Goal: Register for event/course

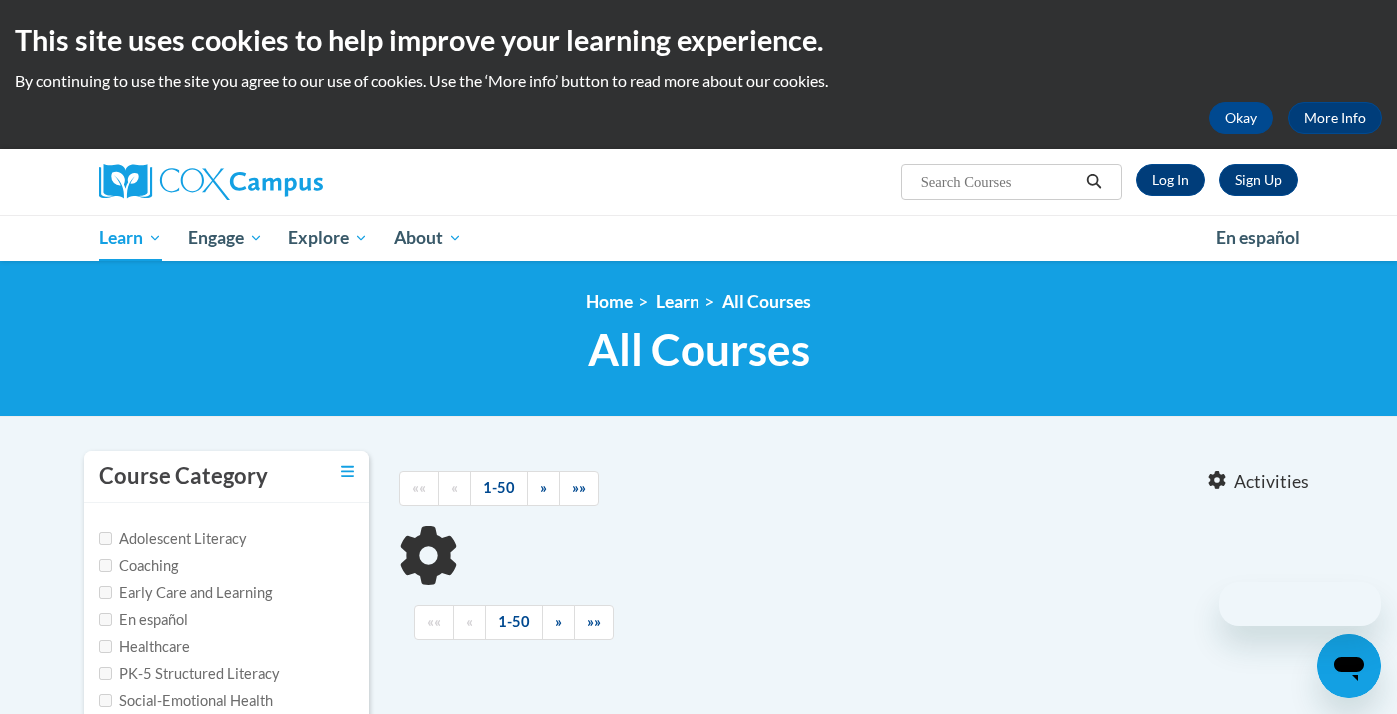
type input "trauma"
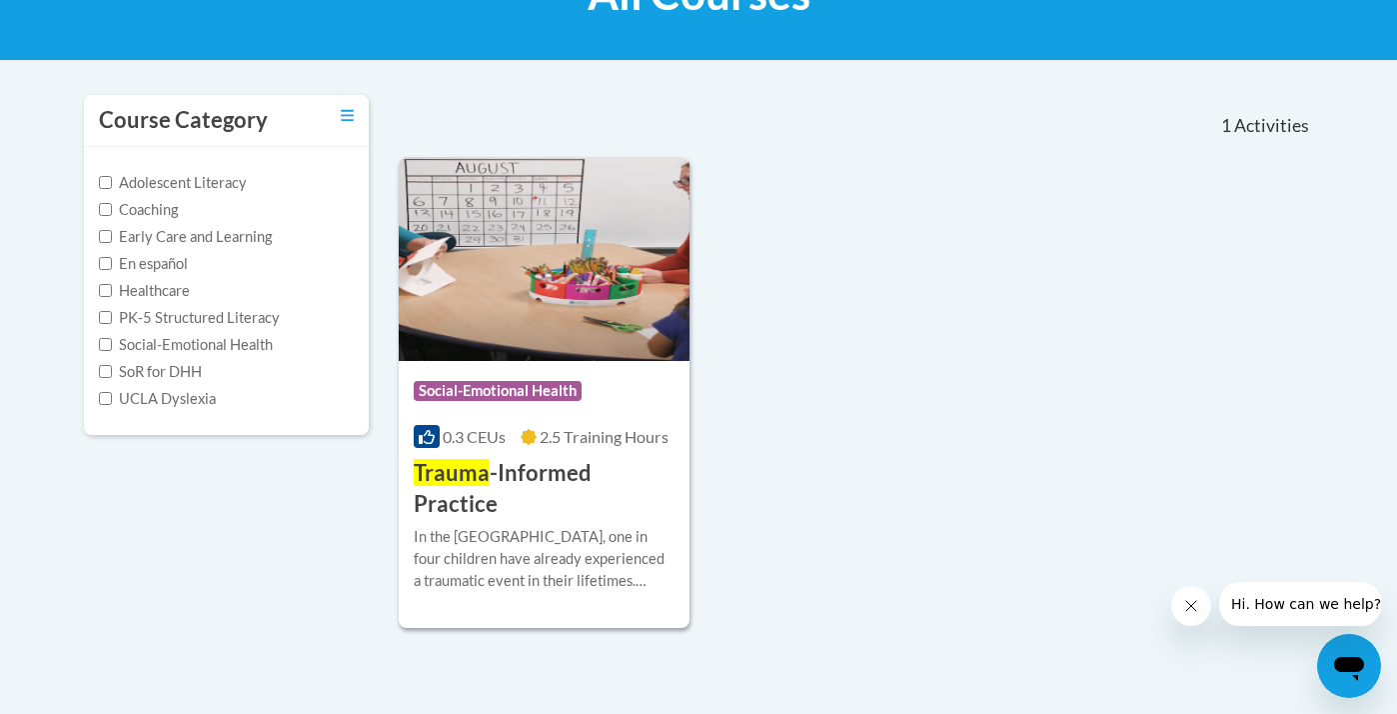
scroll to position [357, 0]
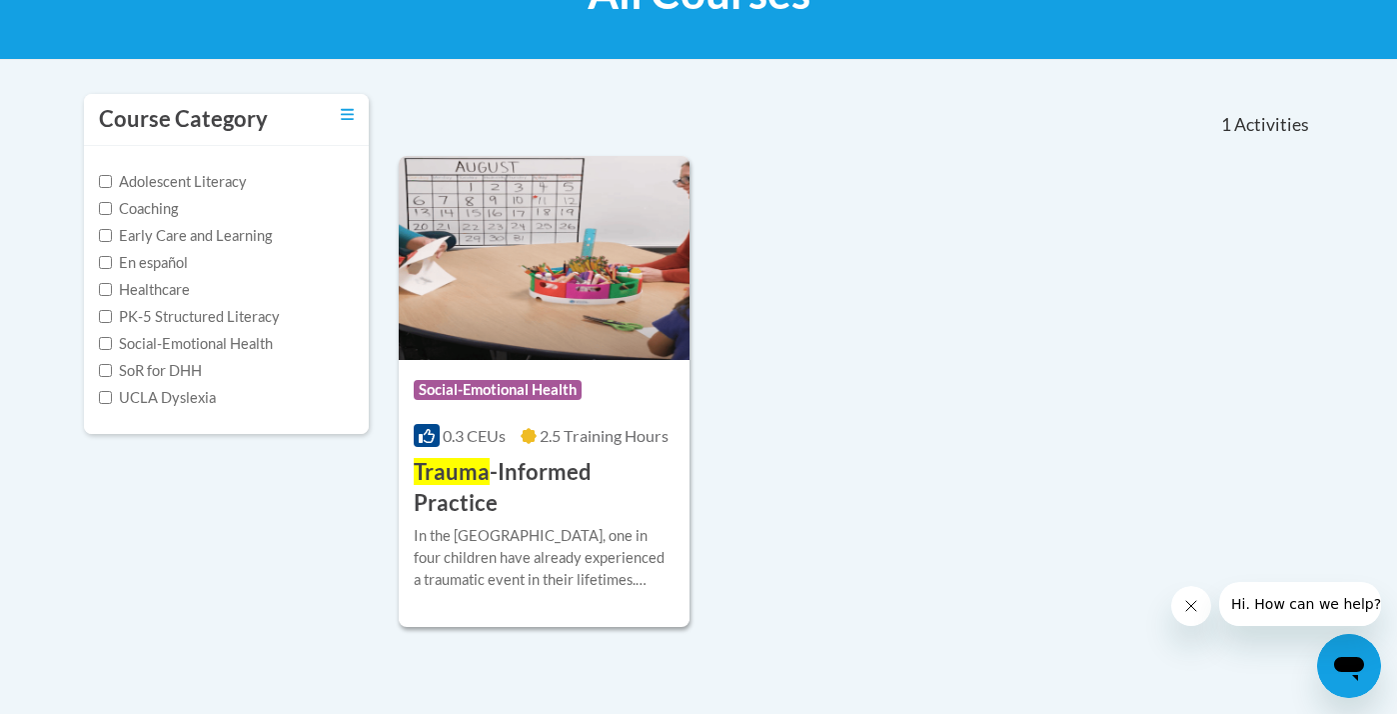
click at [584, 482] on h3 "Trauma -Informed Practice" at bounding box center [544, 488] width 261 height 62
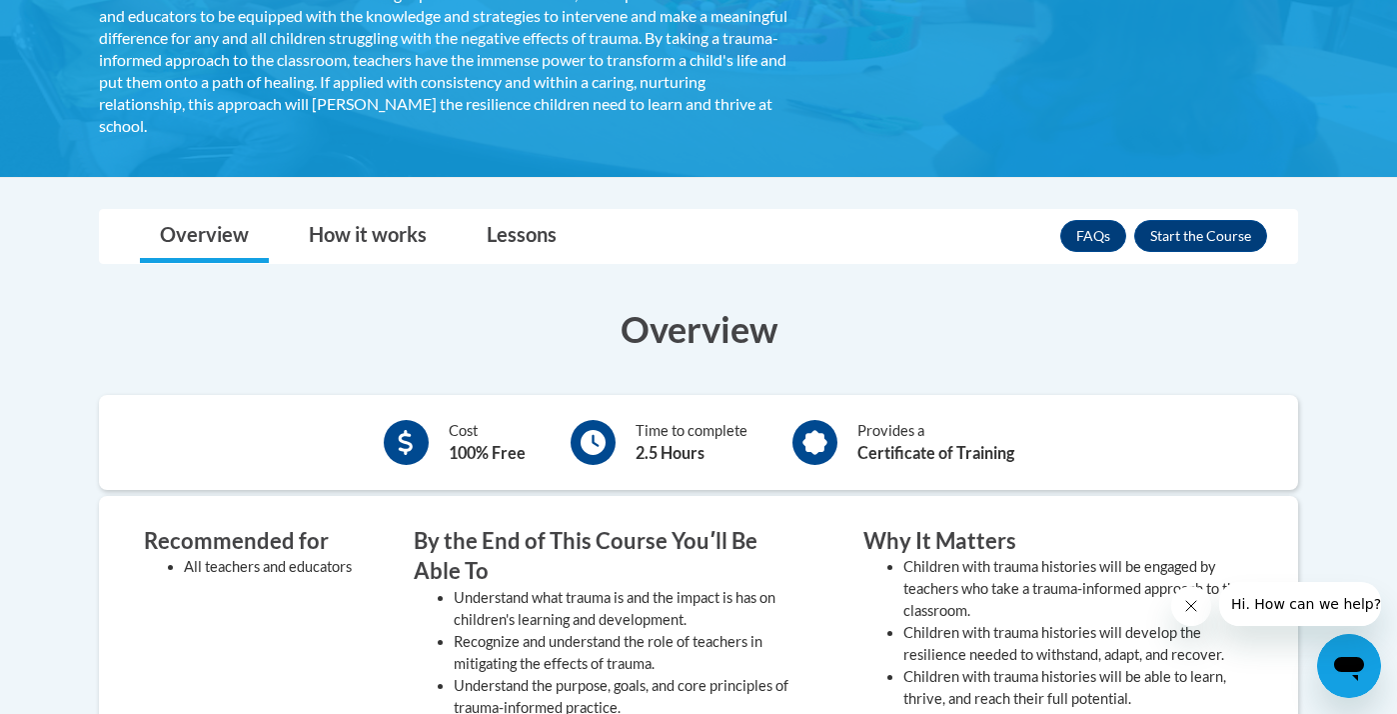
scroll to position [499, 0]
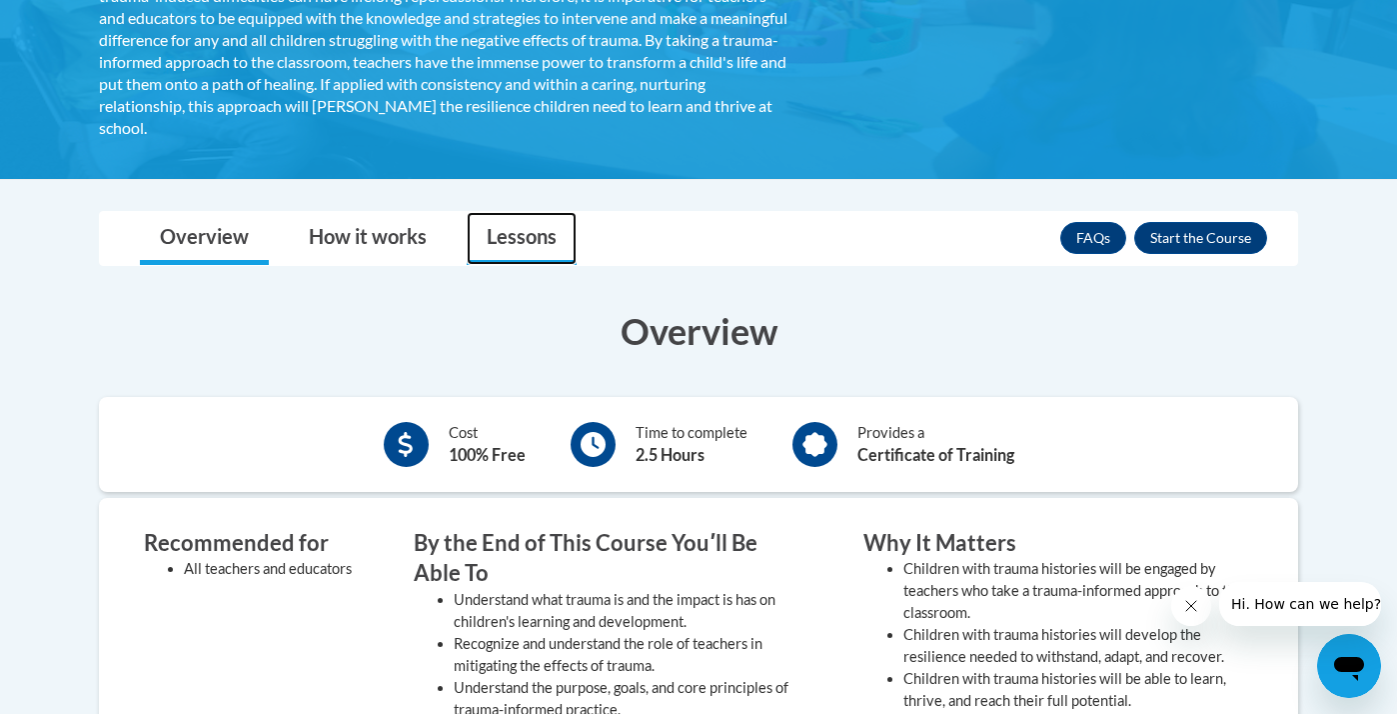
click at [534, 227] on link "Lessons" at bounding box center [522, 238] width 110 height 53
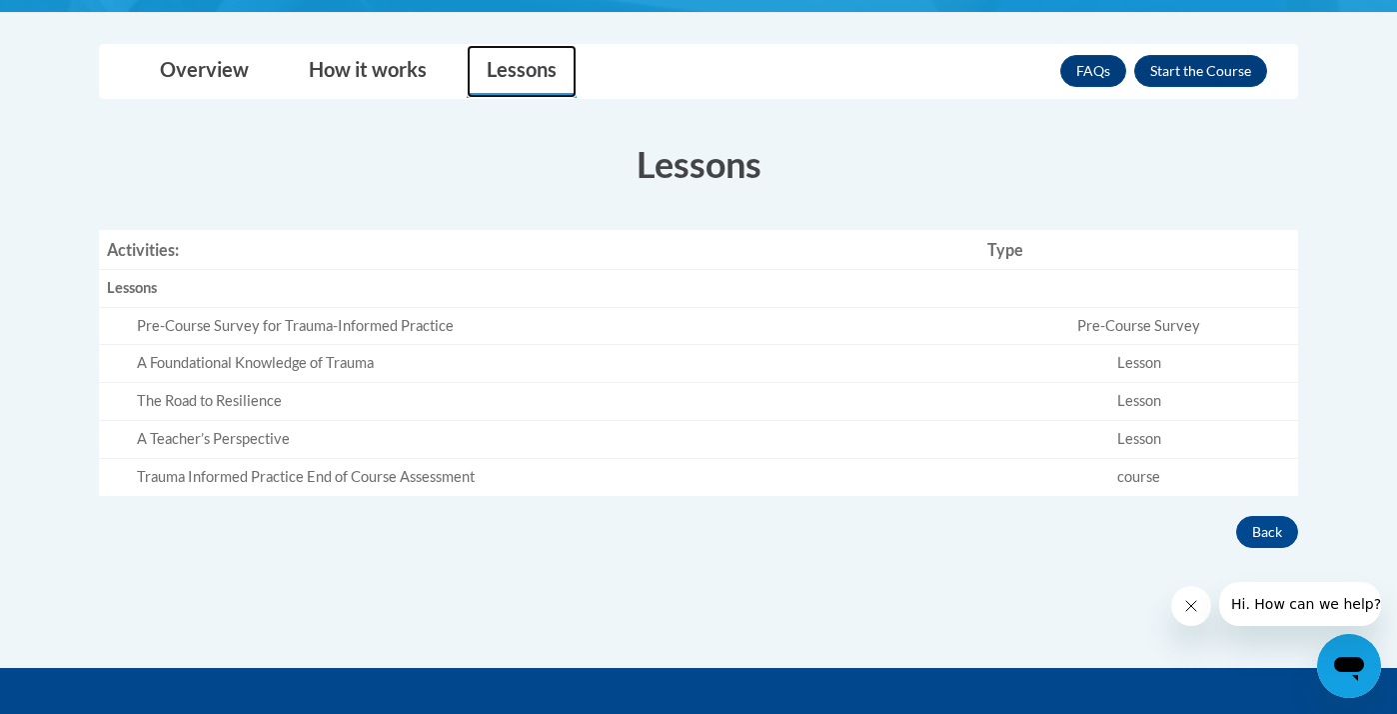
scroll to position [685, 0]
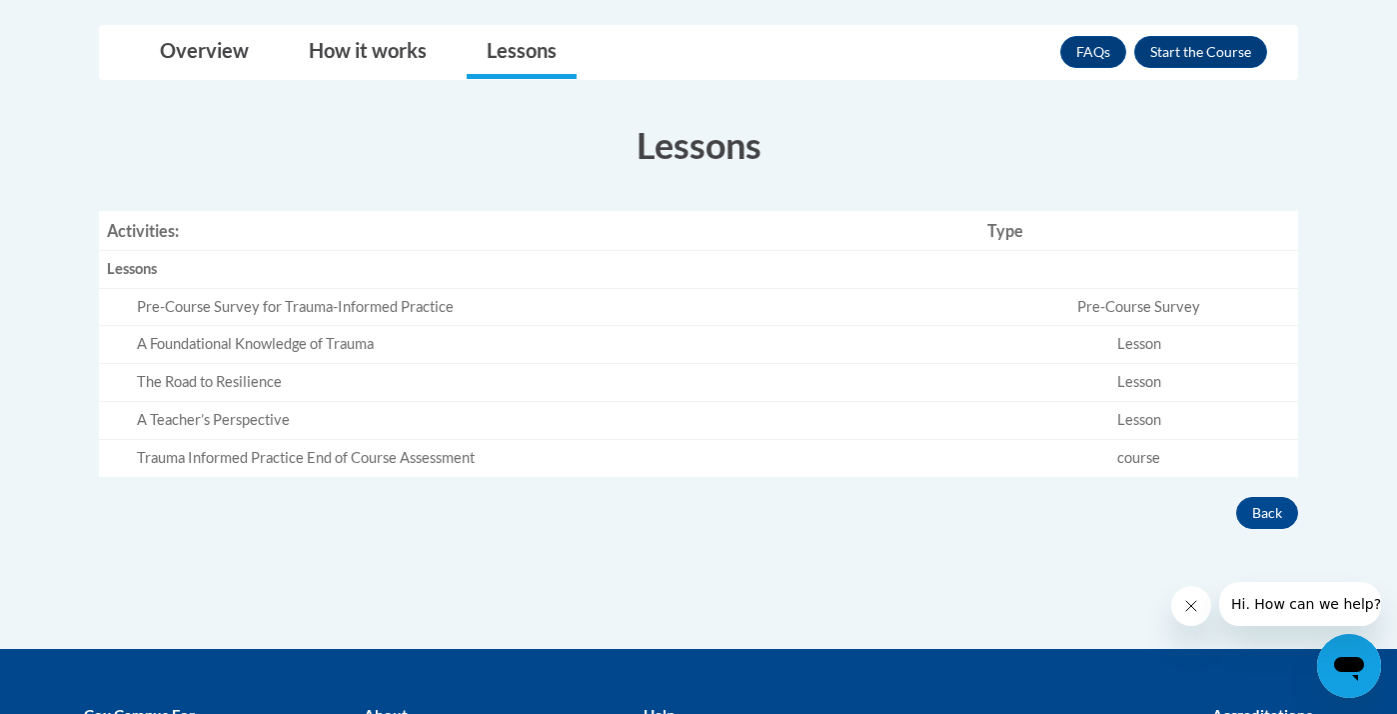
click at [1109, 458] on td "course" at bounding box center [1139, 458] width 319 height 37
click at [1100, 364] on td "Lesson" at bounding box center [1139, 383] width 319 height 38
click at [1100, 309] on td "Pre-Course Survey" at bounding box center [1139, 307] width 319 height 38
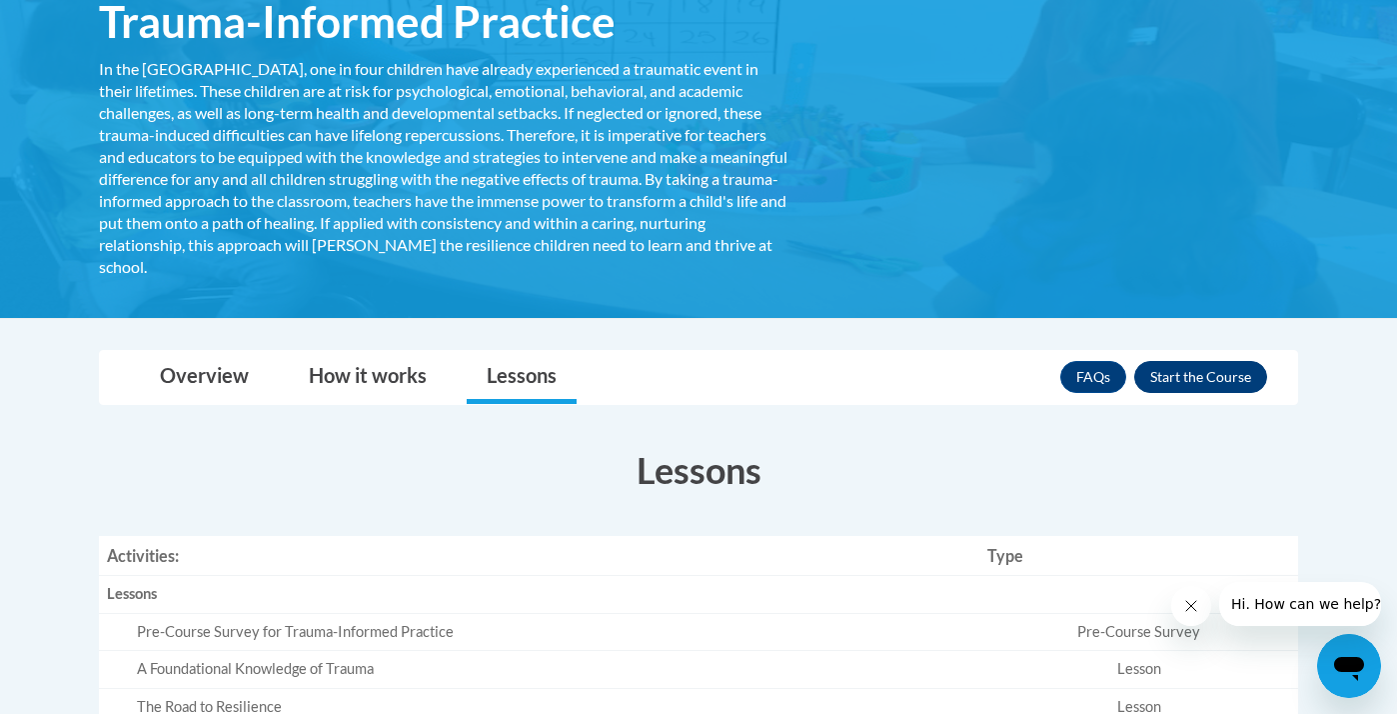
click at [1214, 372] on button "Enroll" at bounding box center [1200, 377] width 133 height 32
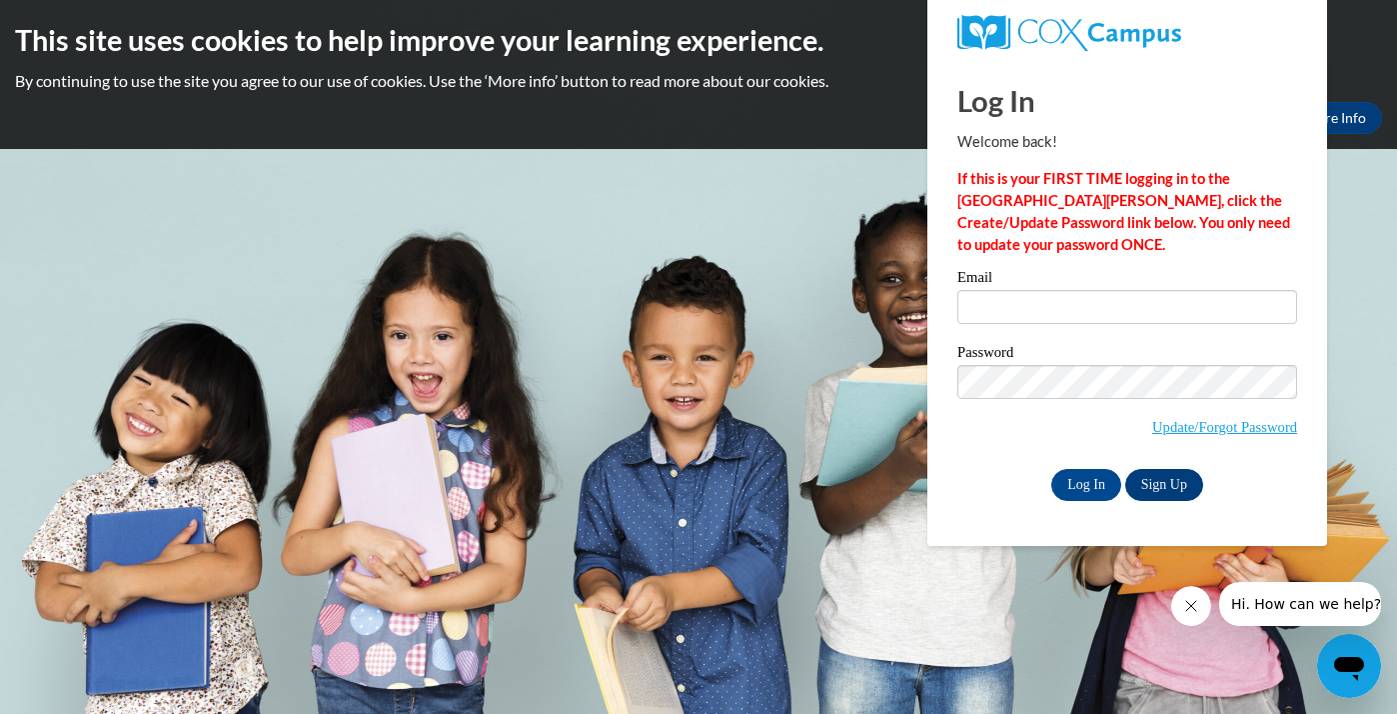
click at [1168, 494] on link "Sign Up" at bounding box center [1164, 485] width 78 height 32
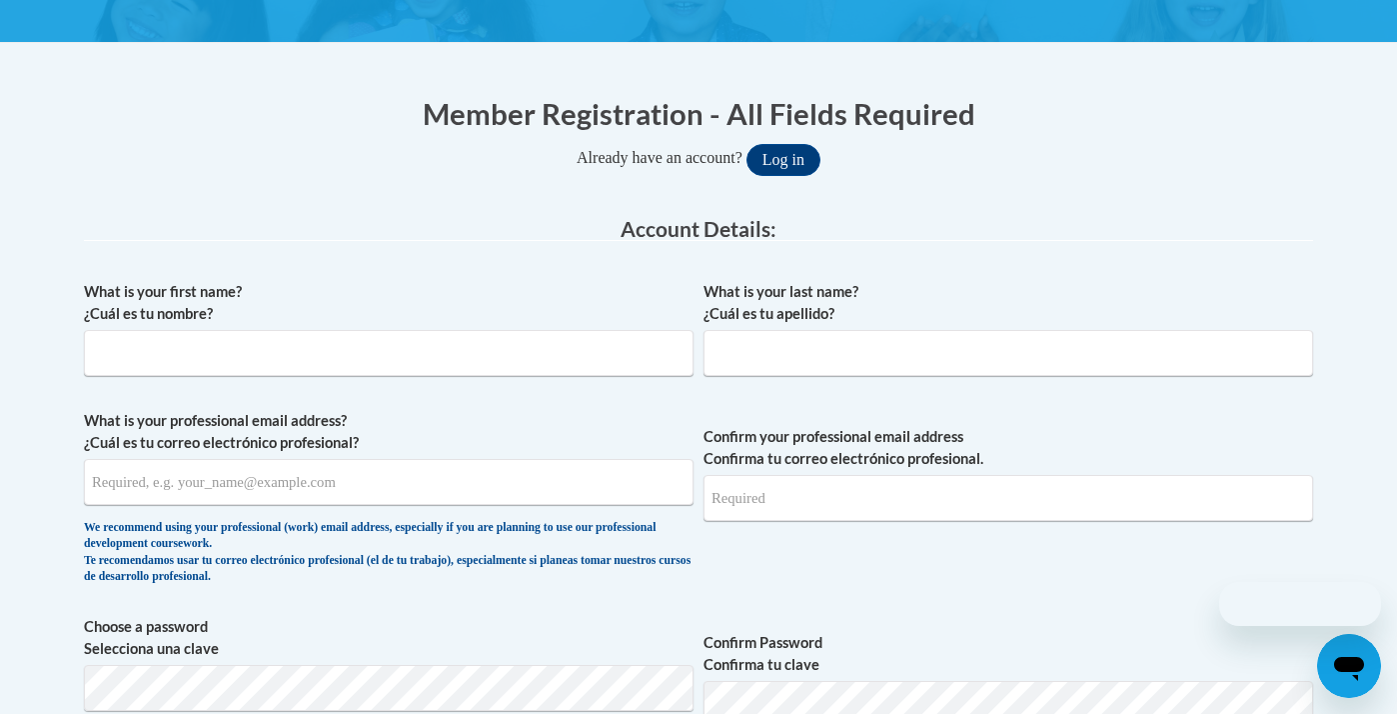
scroll to position [333, 0]
type input "a"
type input "Alexis"
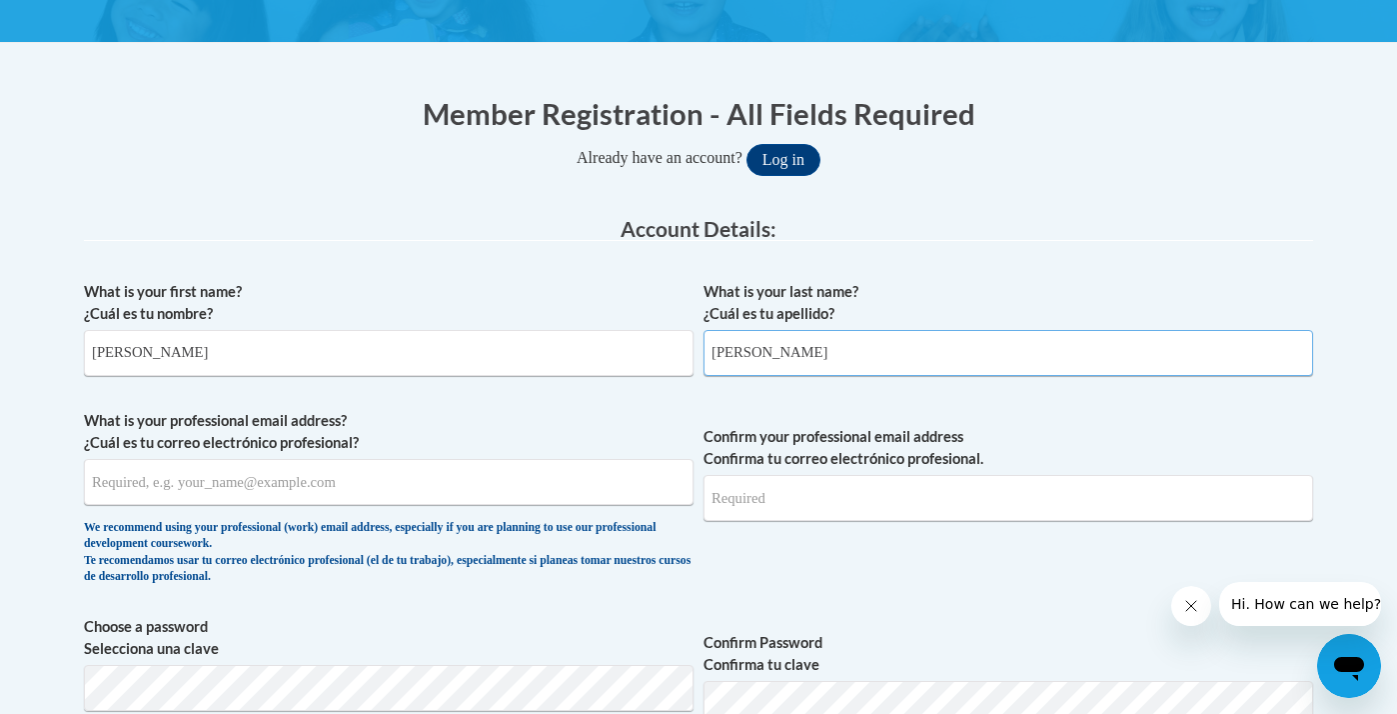
type input "Cornelius"
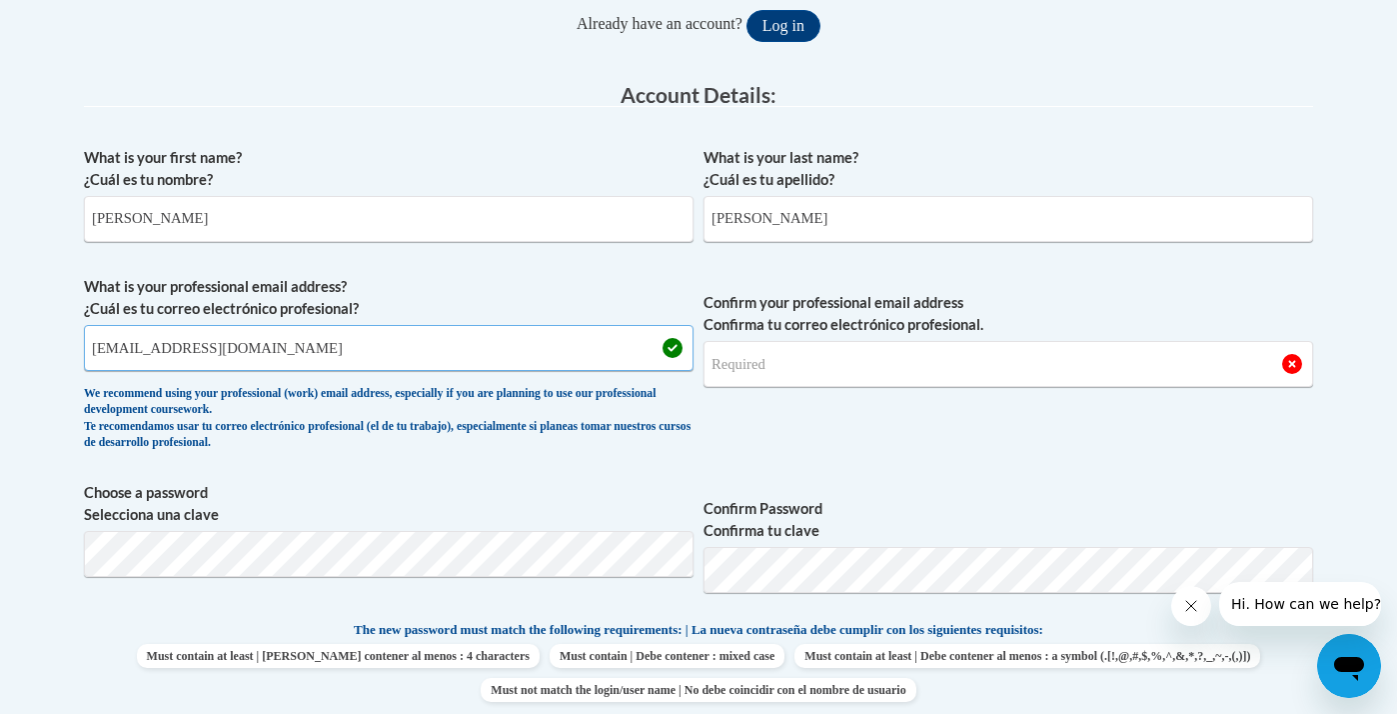
scroll to position [483, 0]
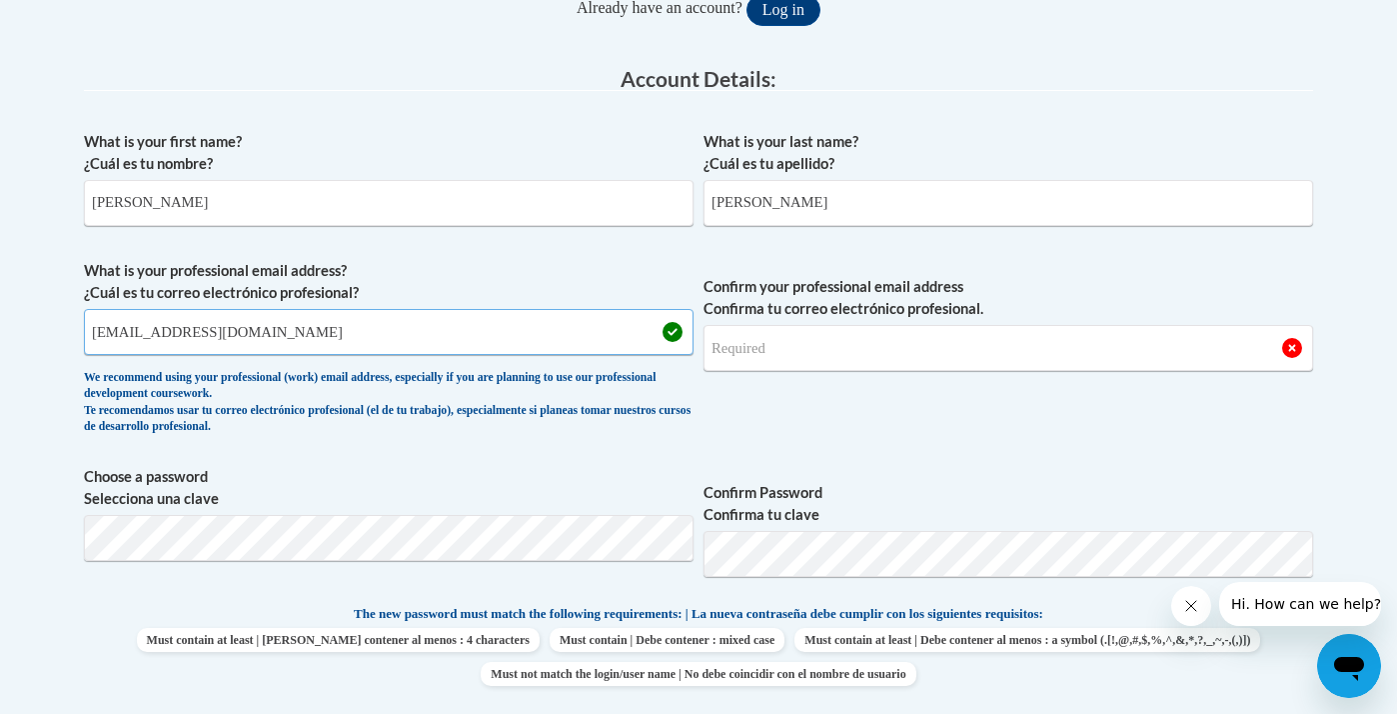
click at [461, 332] on input "acornelius@mail.niagara.edu" at bounding box center [389, 332] width 610 height 46
type input "acornelius@mail.niagara.edu"
click at [407, 321] on input "acornelius@mail.niagara.edu" at bounding box center [389, 332] width 610 height 46
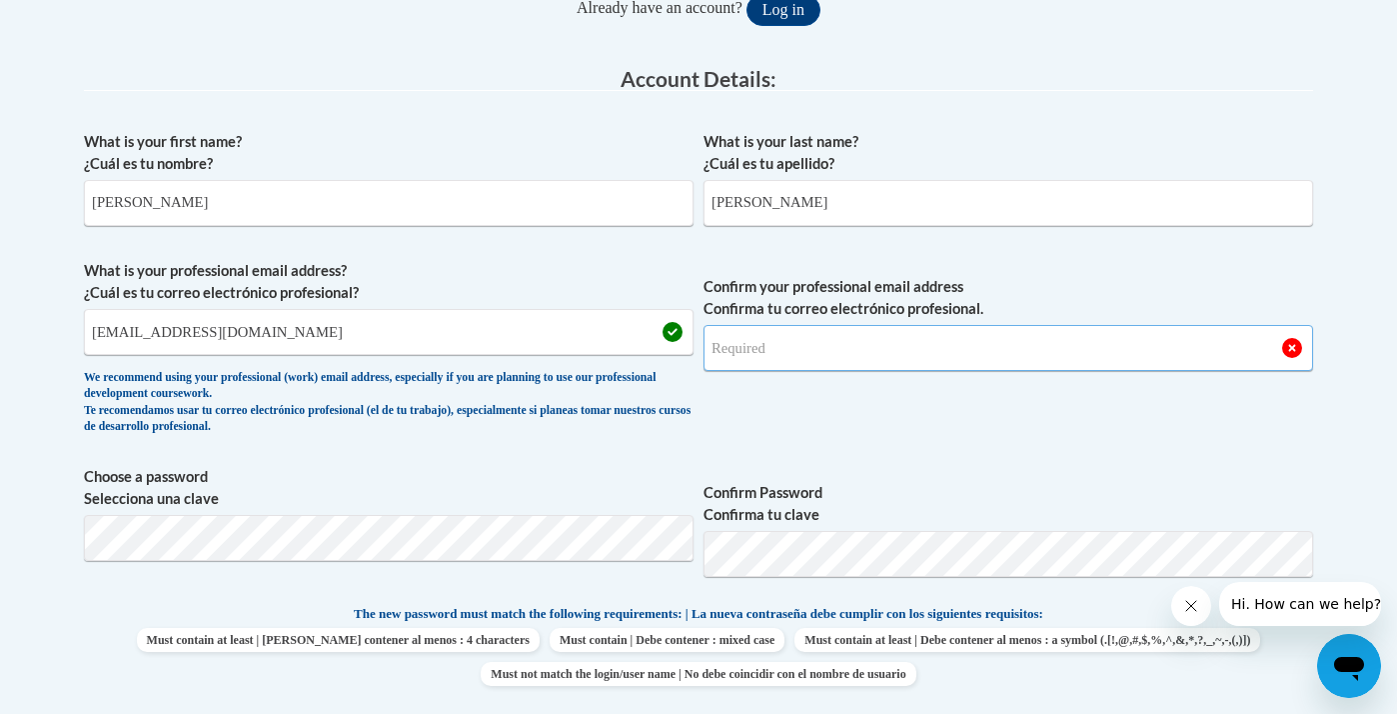
click at [724, 345] on input "Confirm your professional email address Confirma tu correo electrónico profesio…" at bounding box center [1009, 348] width 610 height 46
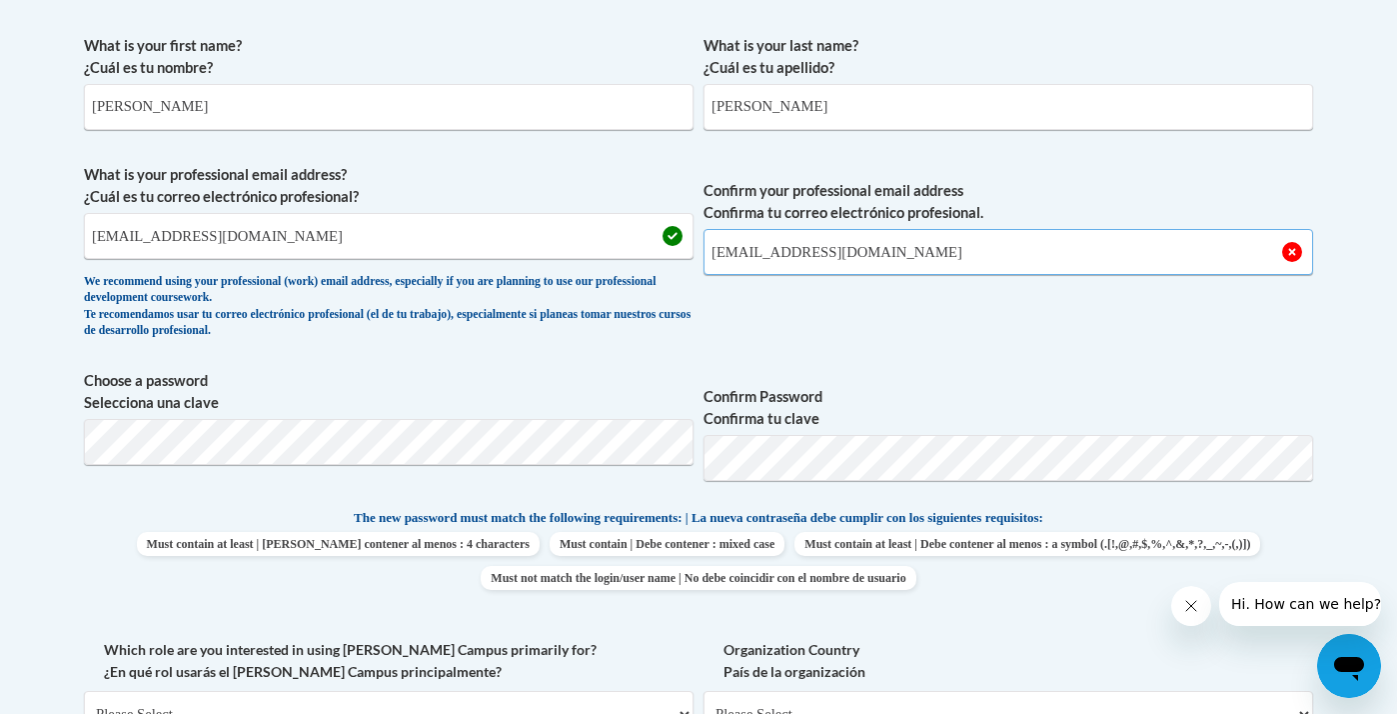
scroll to position [590, 0]
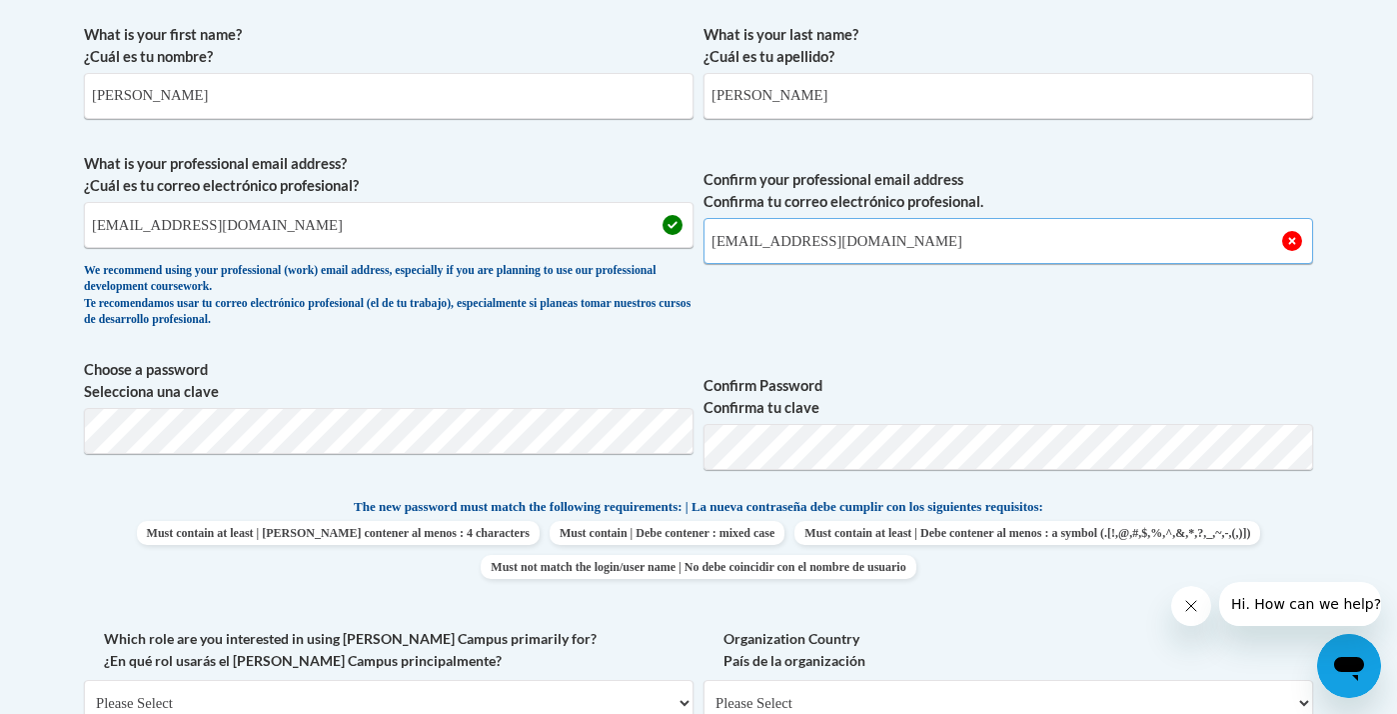
click at [964, 248] on input "acornelius@mail.niagara.edu" at bounding box center [1009, 241] width 610 height 46
click at [949, 246] on input "acornelius@mail.niagara.edu" at bounding box center [1009, 241] width 610 height 46
type input "acornelius@mail.niagara.edu"
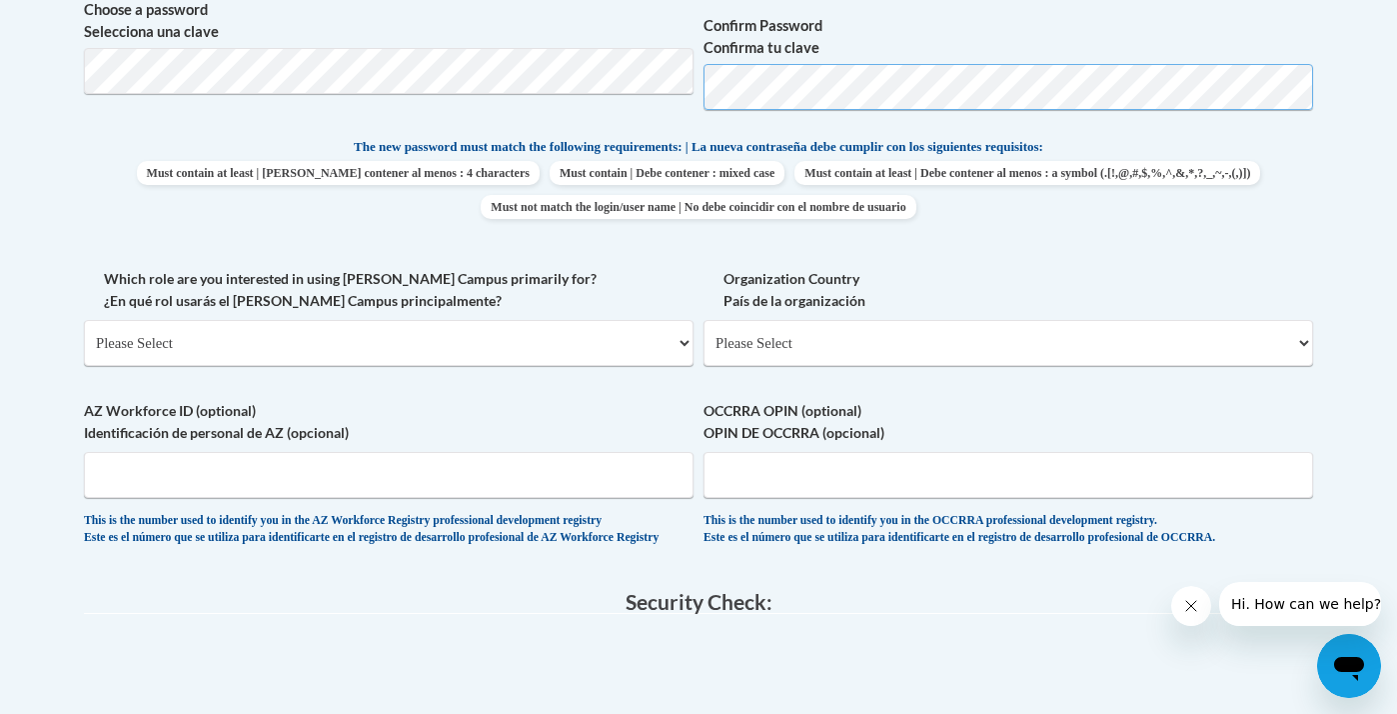
scroll to position [958, 0]
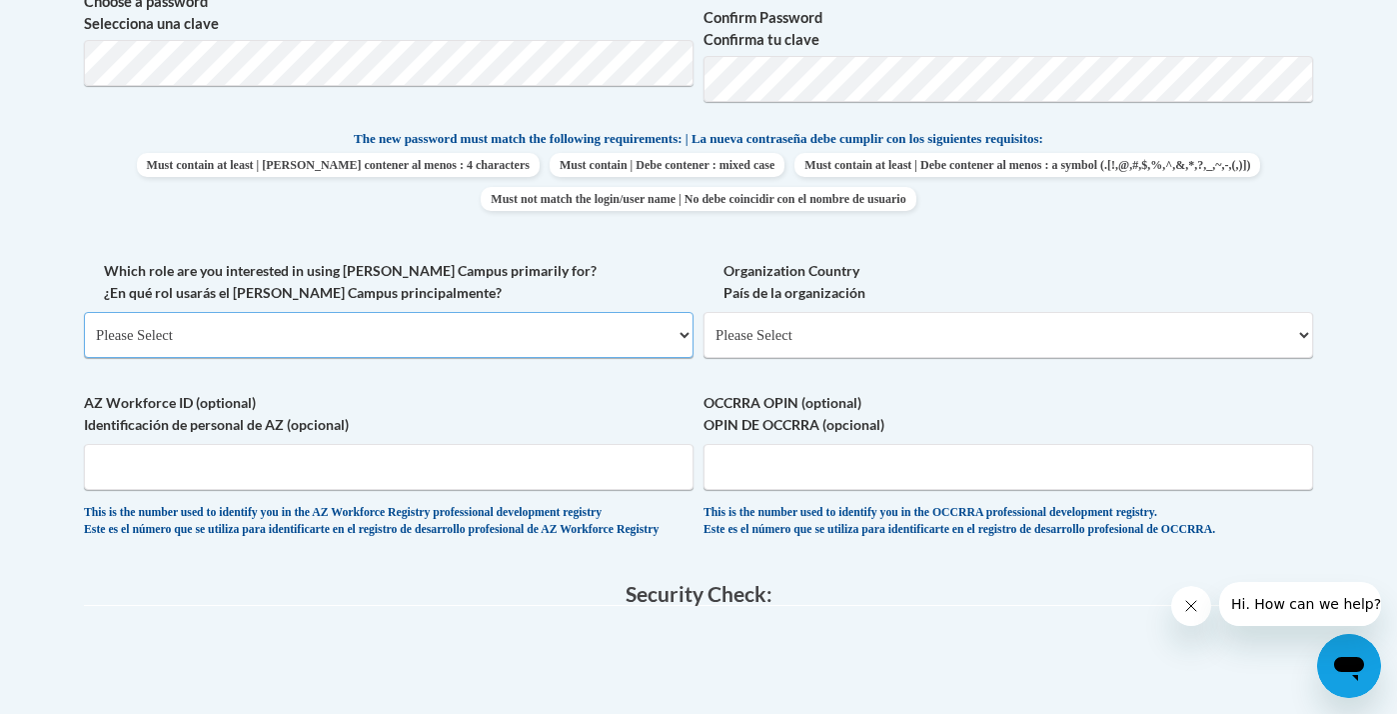
select select "5a18ea06-2b54-4451-96f2-d152daf9eac5"
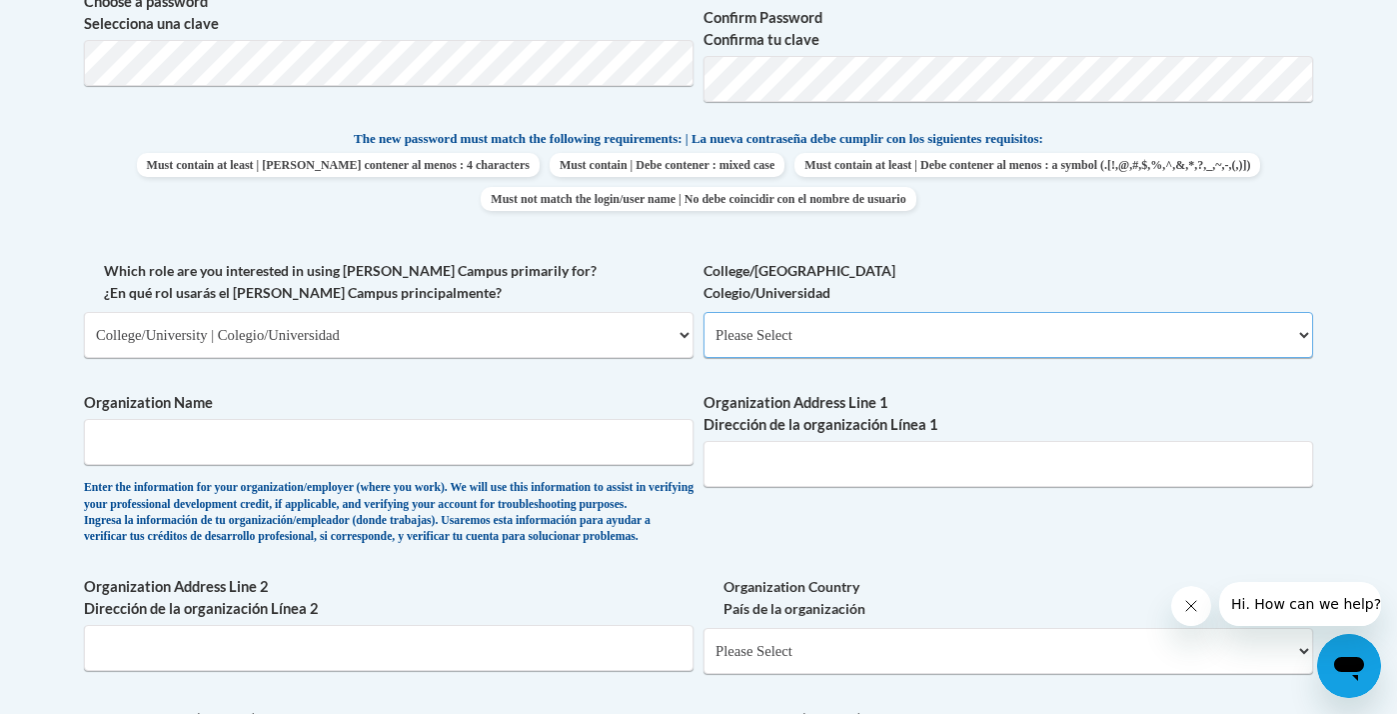
select select "99b32b07-cffc-426c-8bf6-0cd77760d84b"
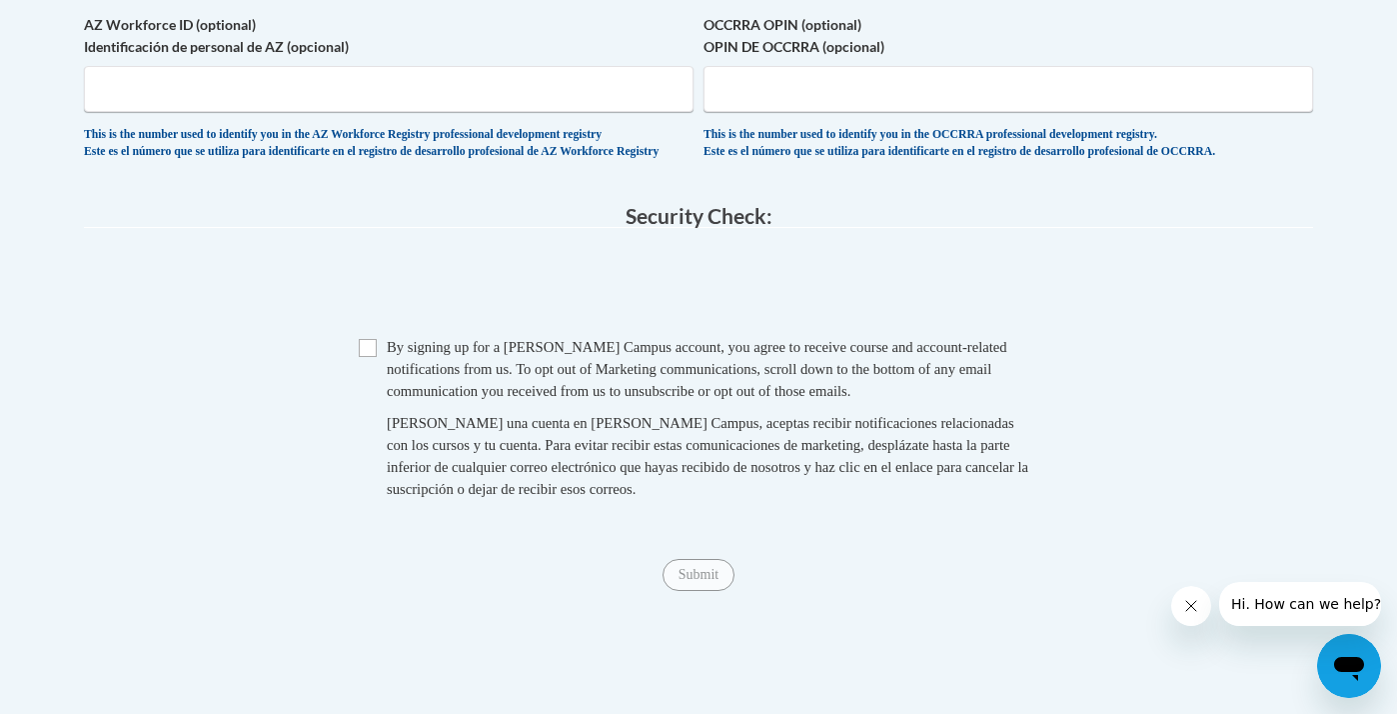
scroll to position [1656, 0]
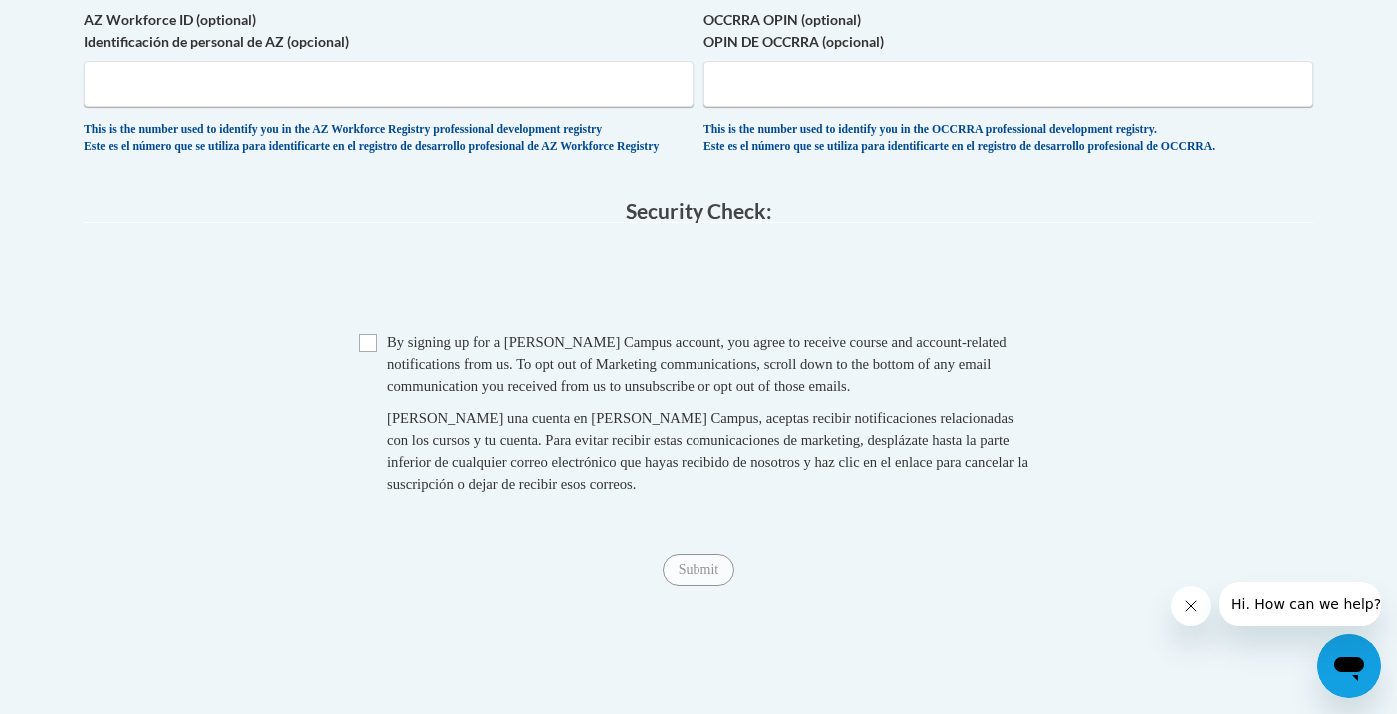
type input "niagara university"
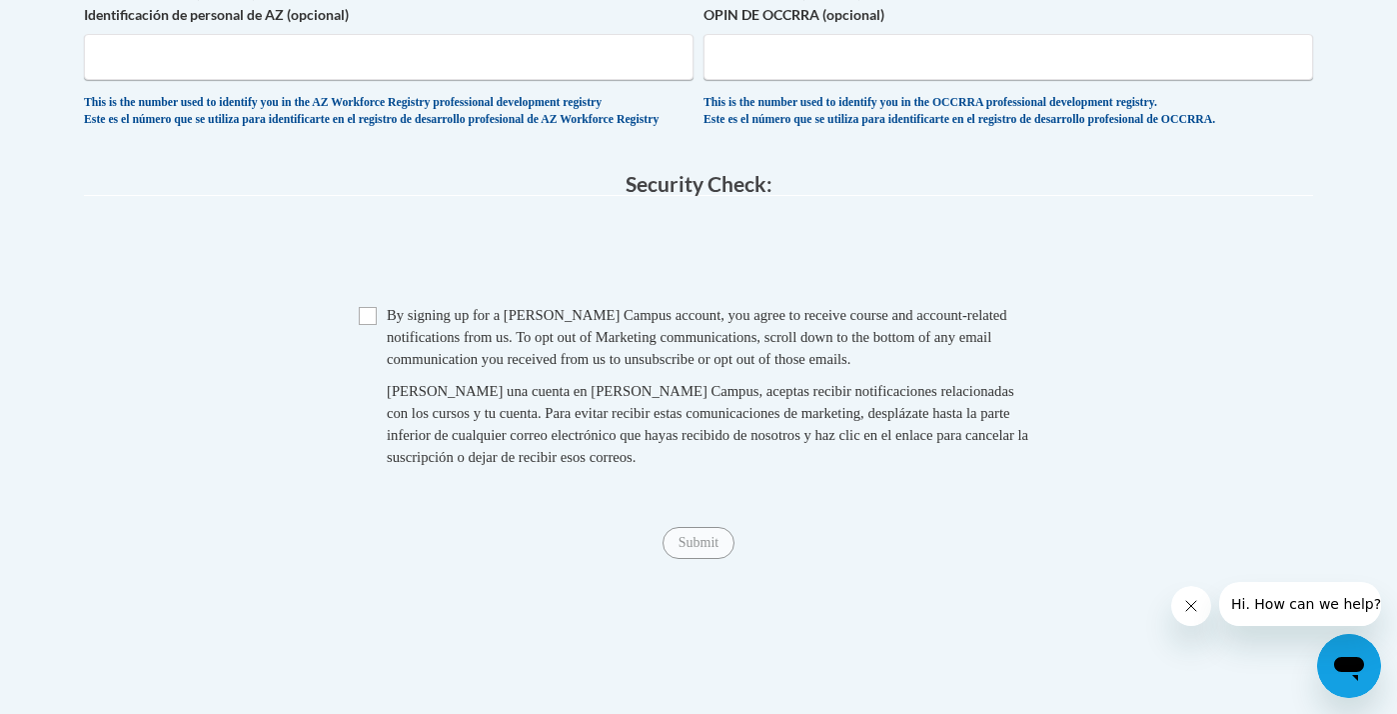
scroll to position [1684, 0]
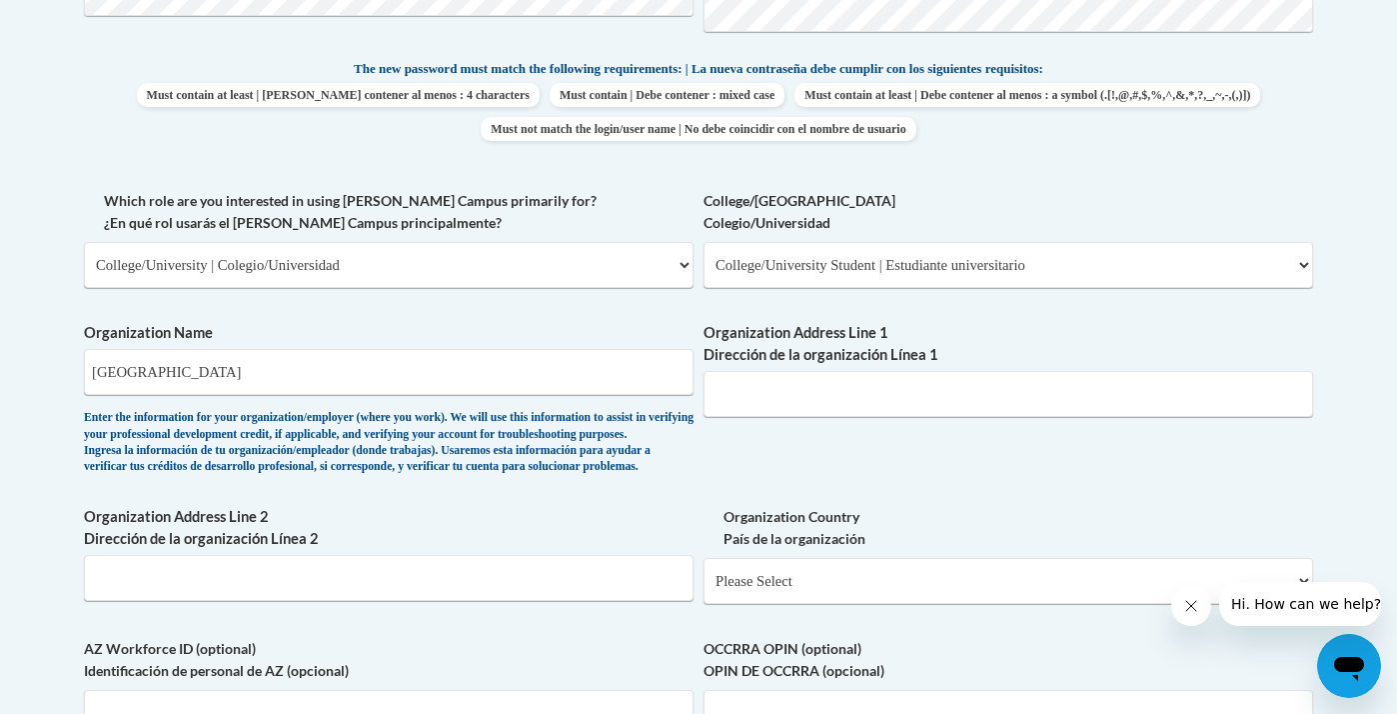
click at [370, 348] on div "Member Registration - All Fields Required Already have an account? Log in Prefe…" at bounding box center [698, 306] width 1229 height 1816
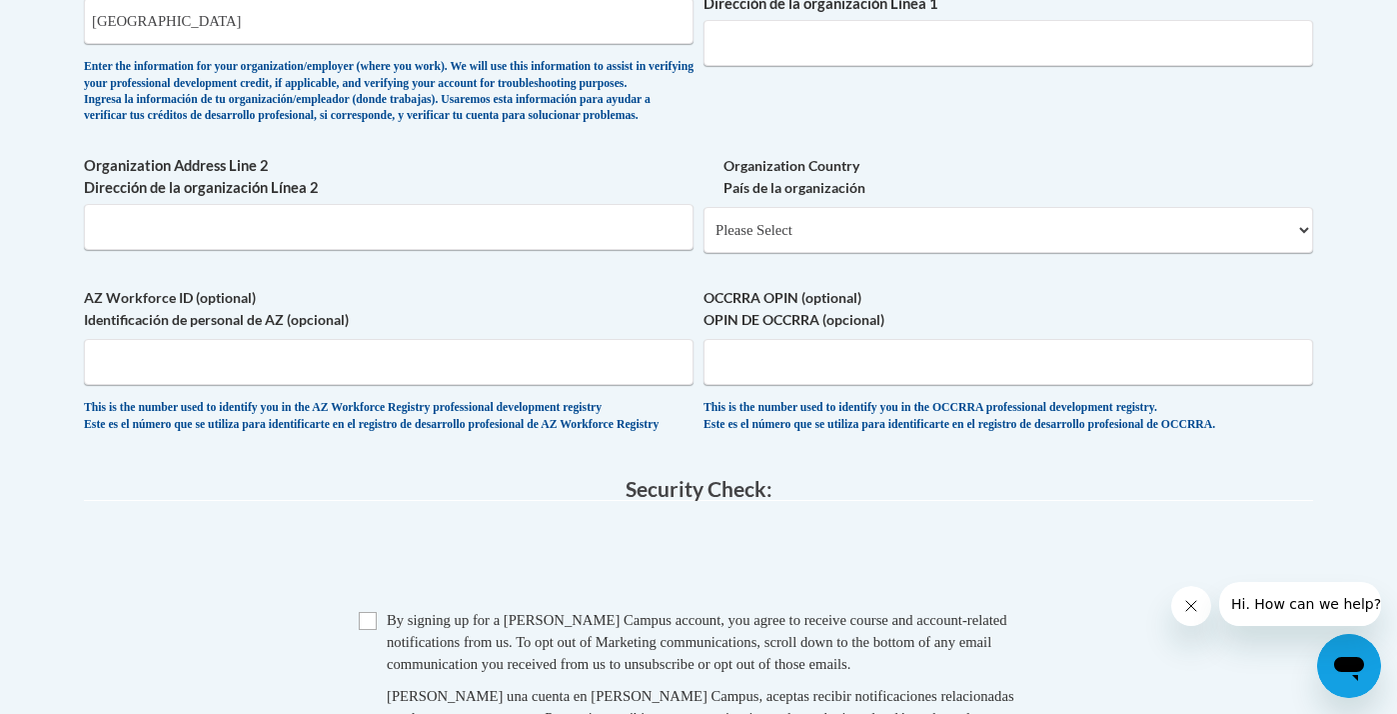
scroll to position [1381, 0]
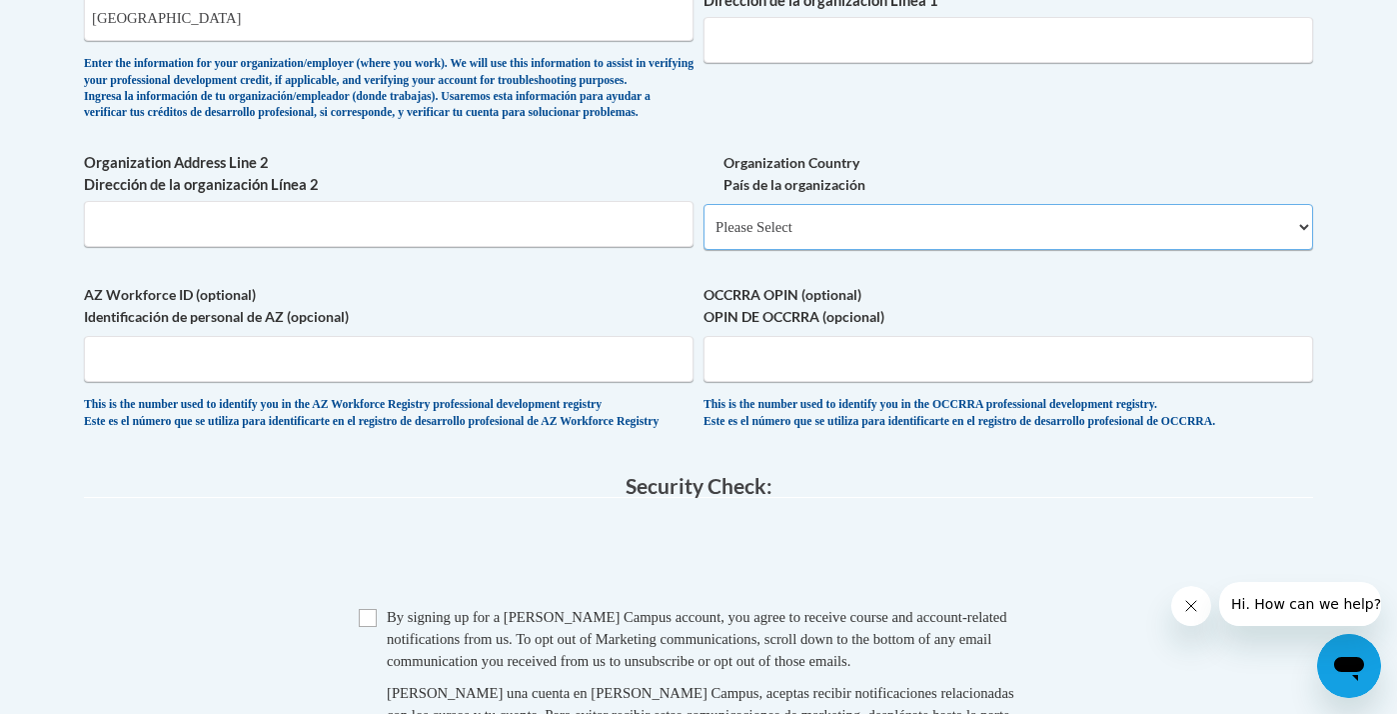
select select "ad49bcad-a171-4b2e-b99c-48b446064914"
select select
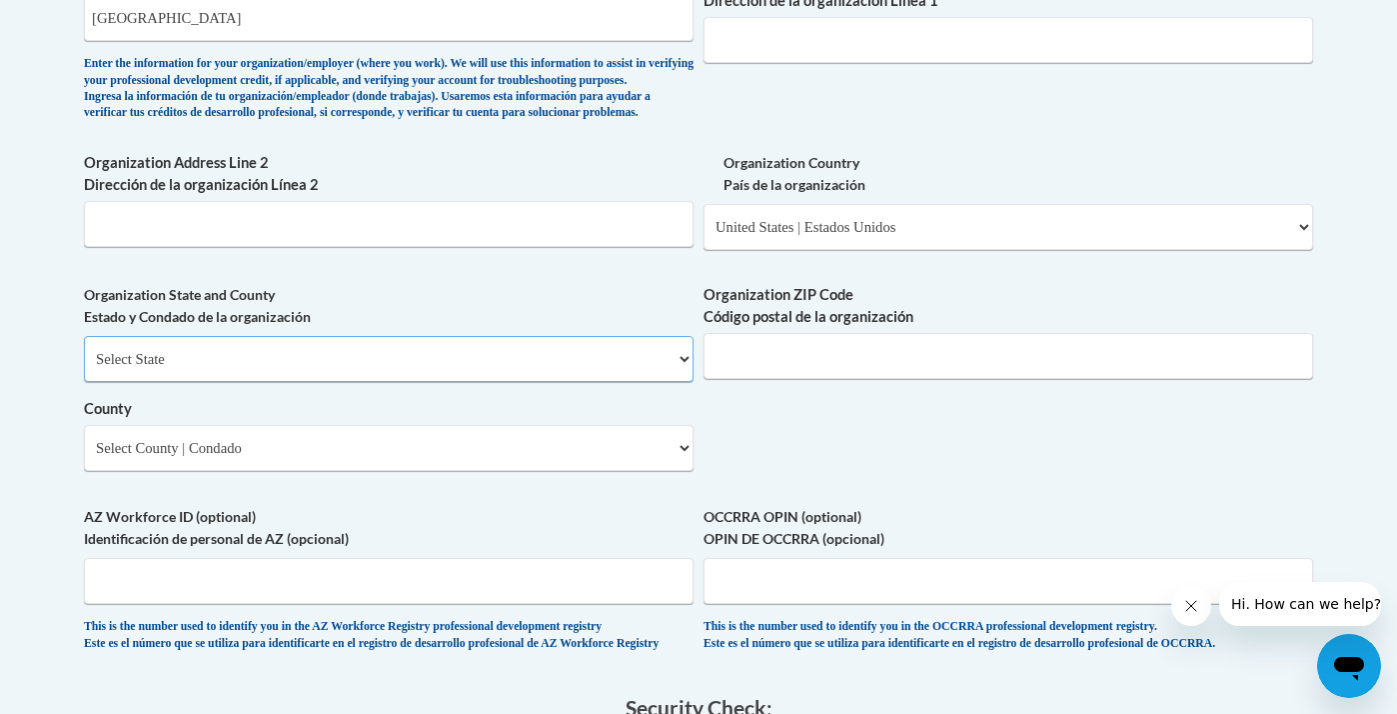
select select "New York"
click at [369, 434] on select "County" at bounding box center [389, 448] width 610 height 46
select select "Niagara"
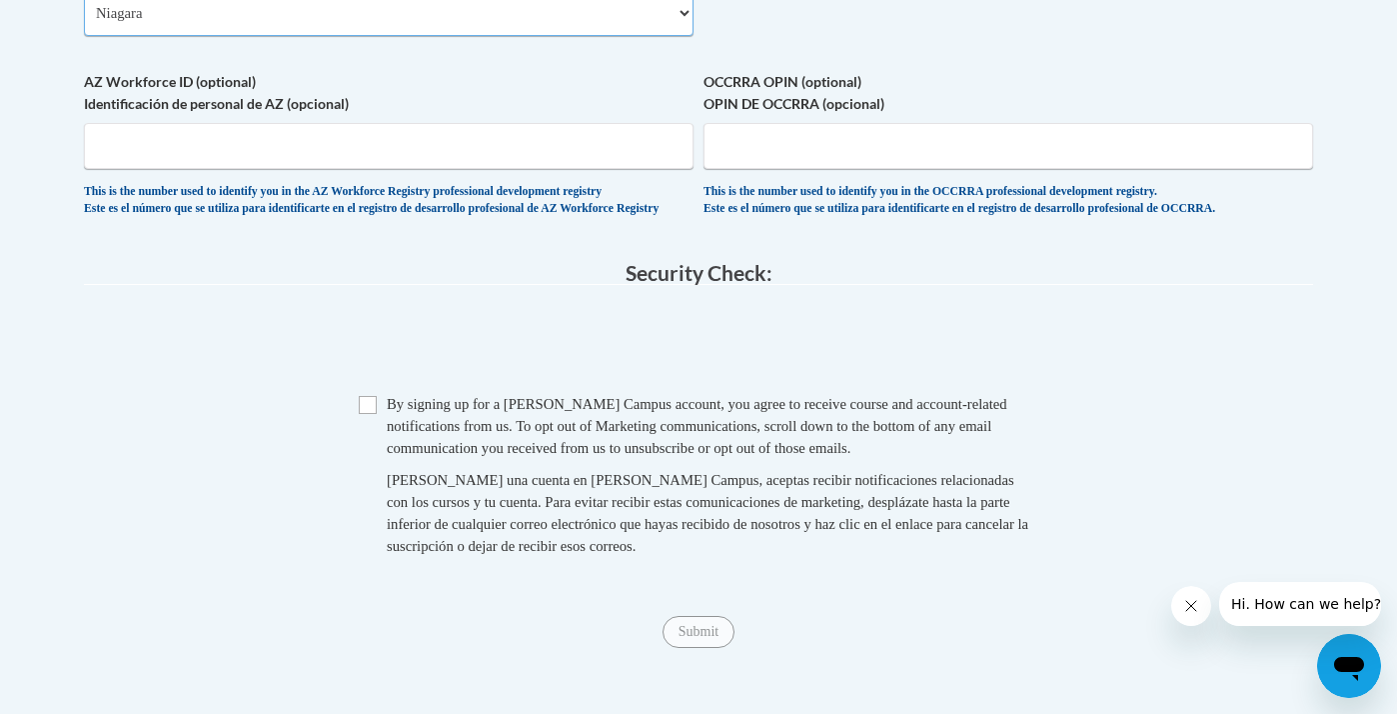
scroll to position [1820, 0]
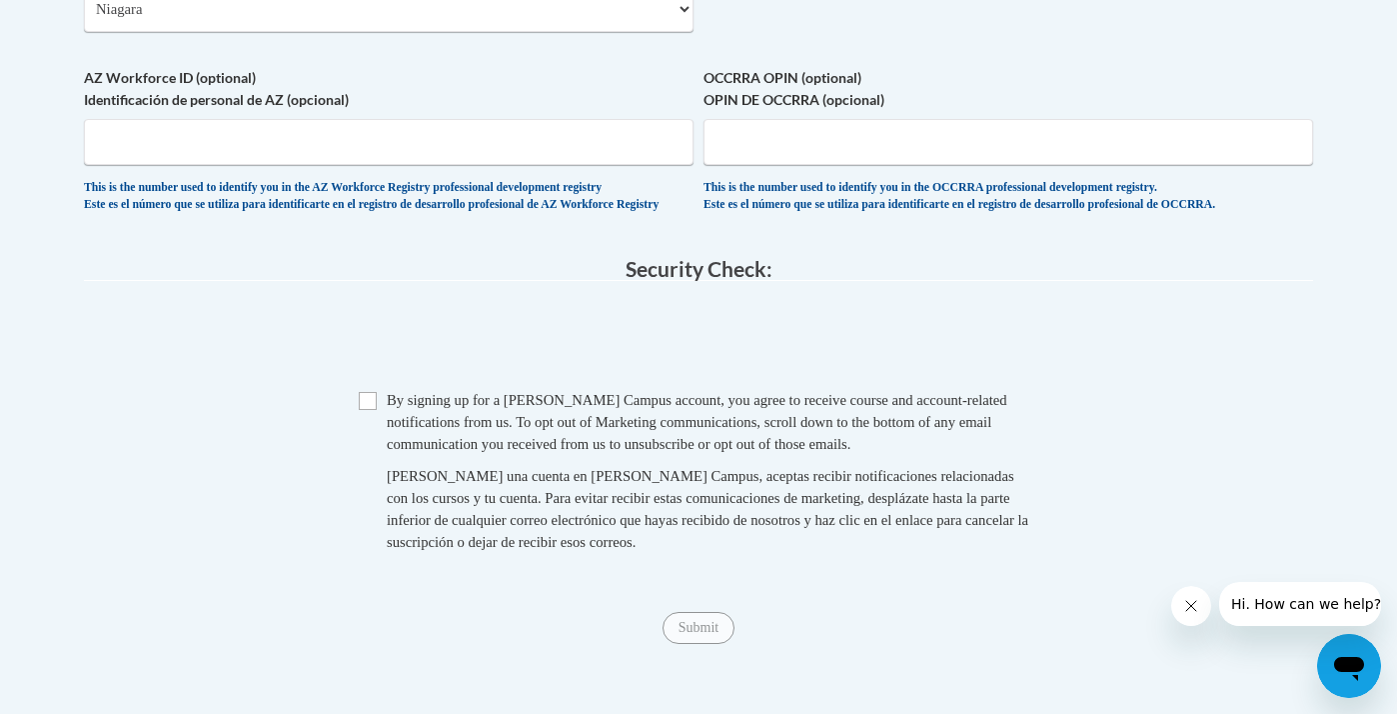
click at [370, 402] on input "Checkbox" at bounding box center [368, 401] width 18 height 18
checkbox input "true"
click at [694, 640] on input "Submit" at bounding box center [699, 628] width 72 height 32
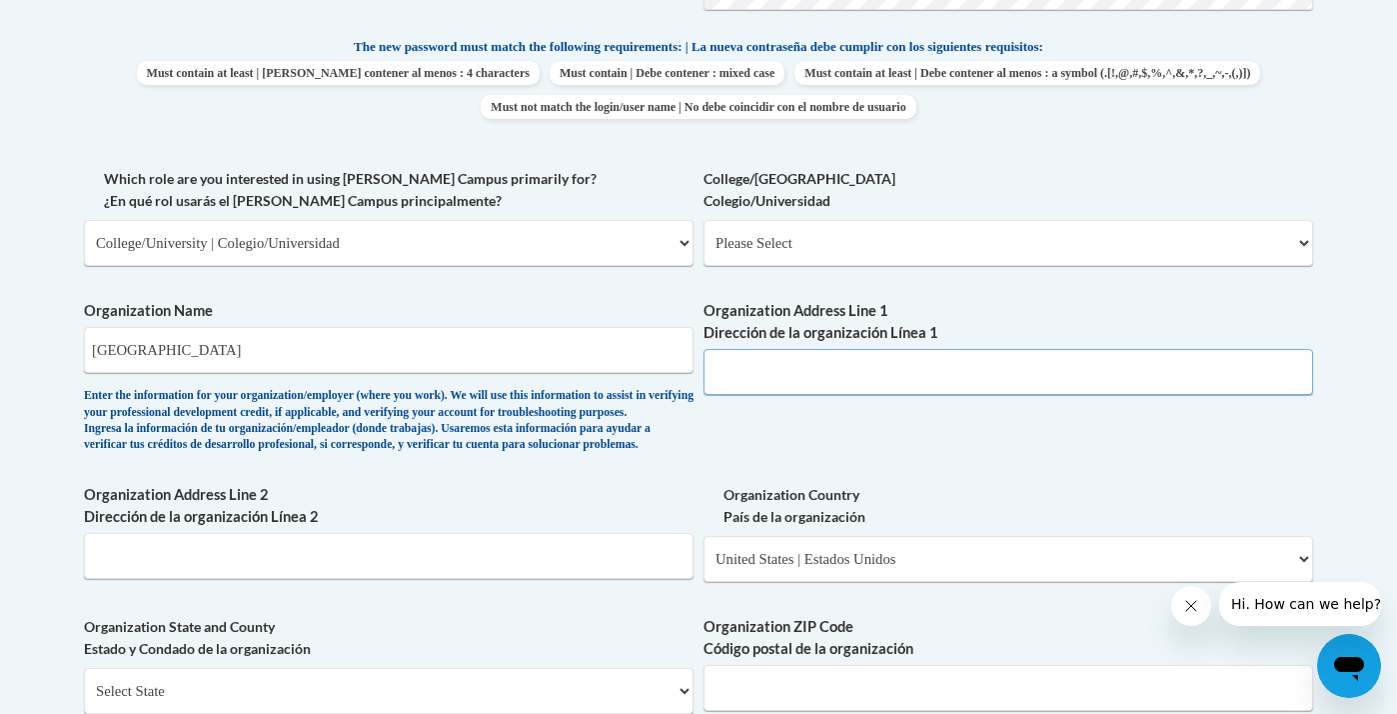
paste input "11 Vincentian Dr"
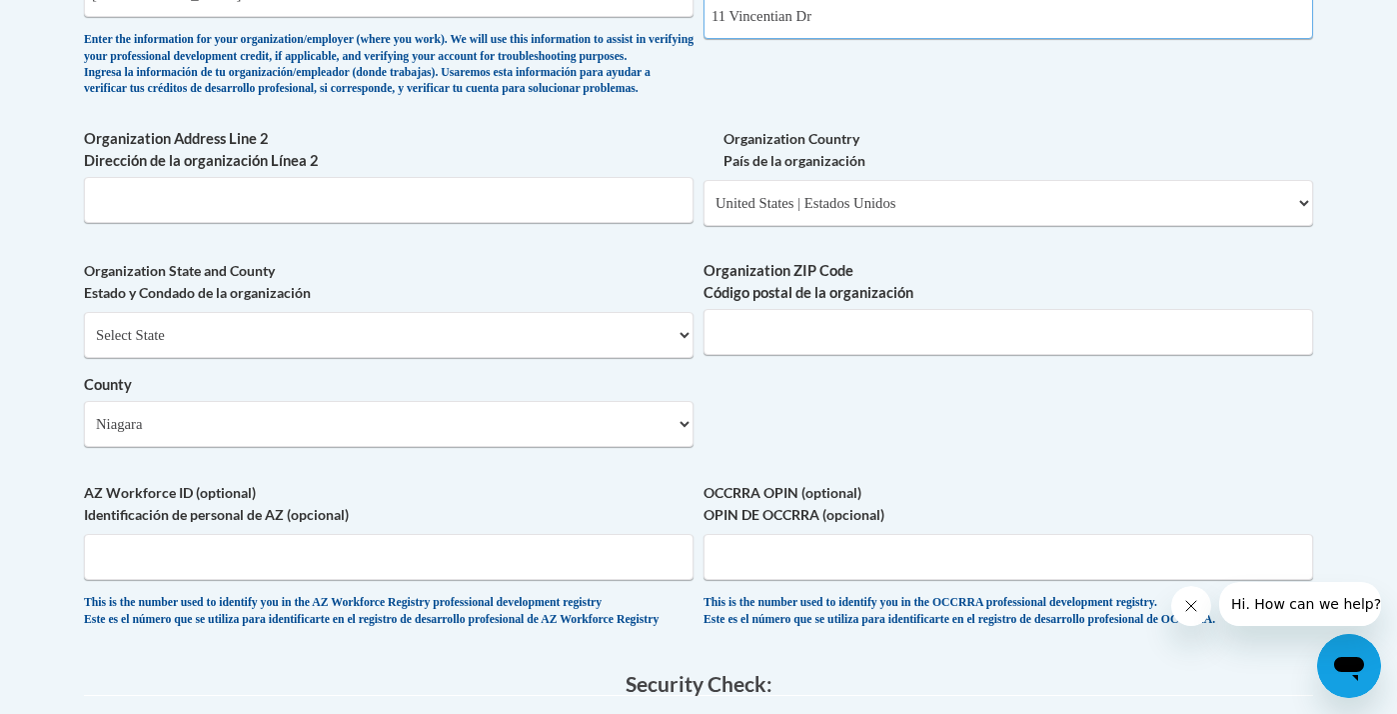
scroll to position [1411, 0]
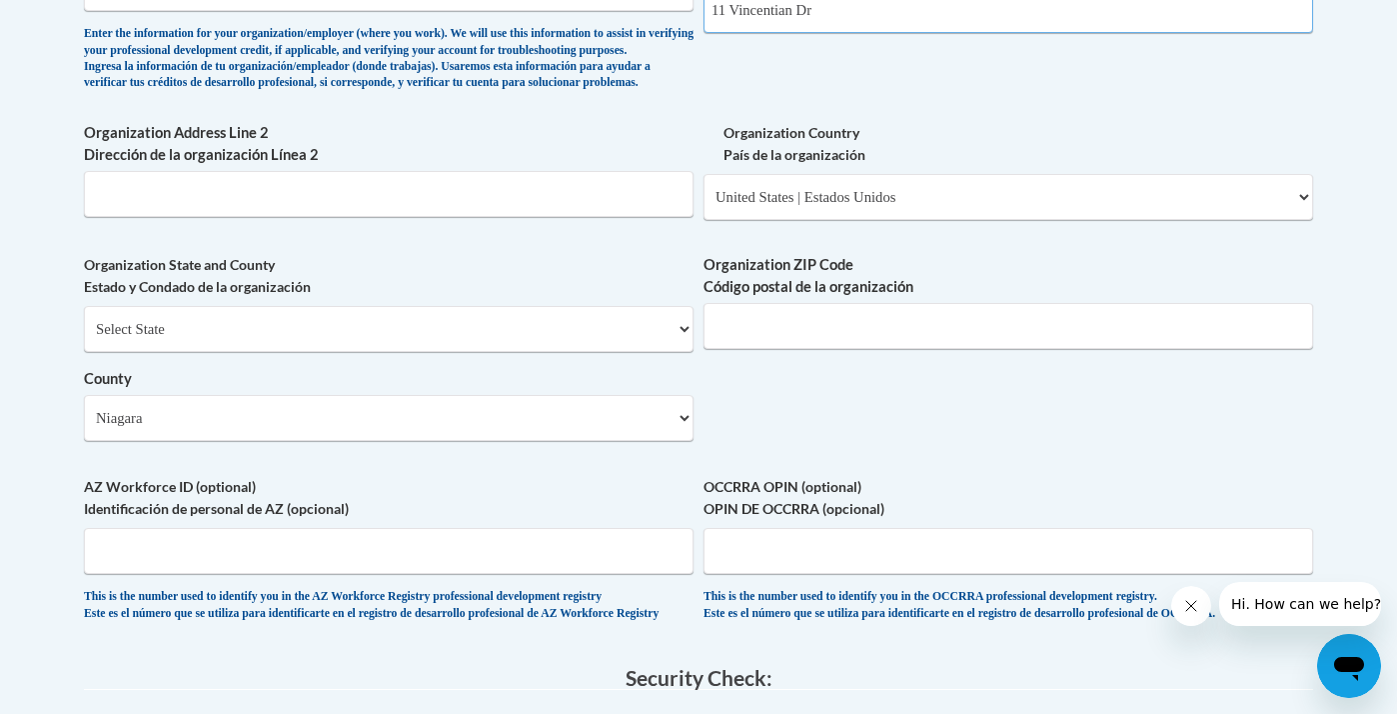
type input "11 Vincentian Dr"
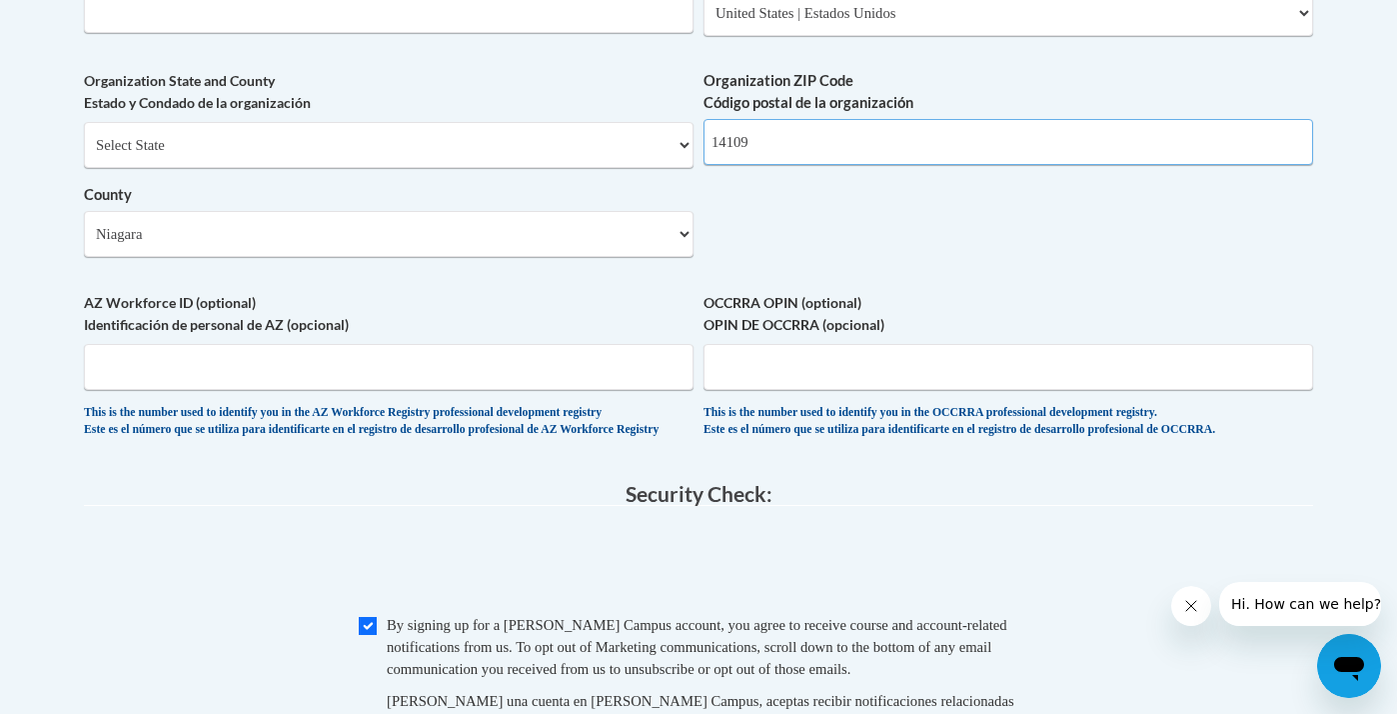
scroll to position [1670, 0]
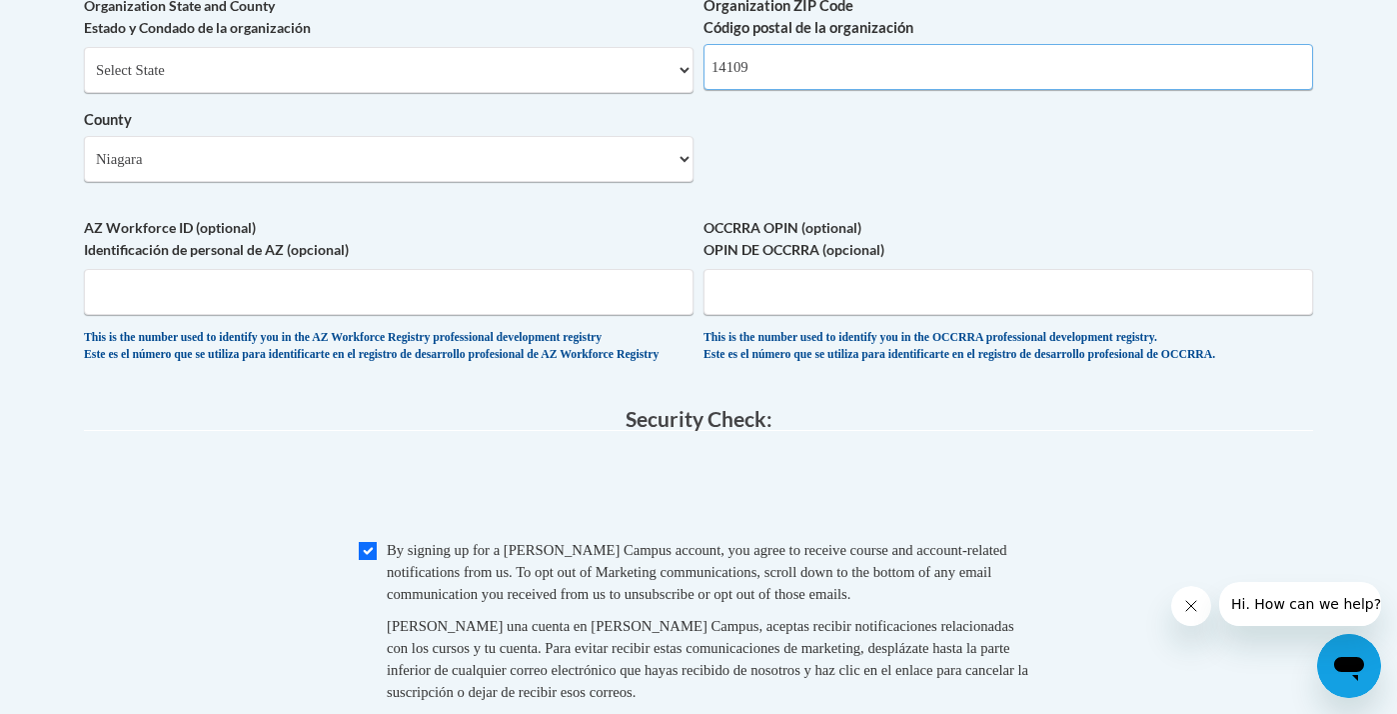
type input "14109"
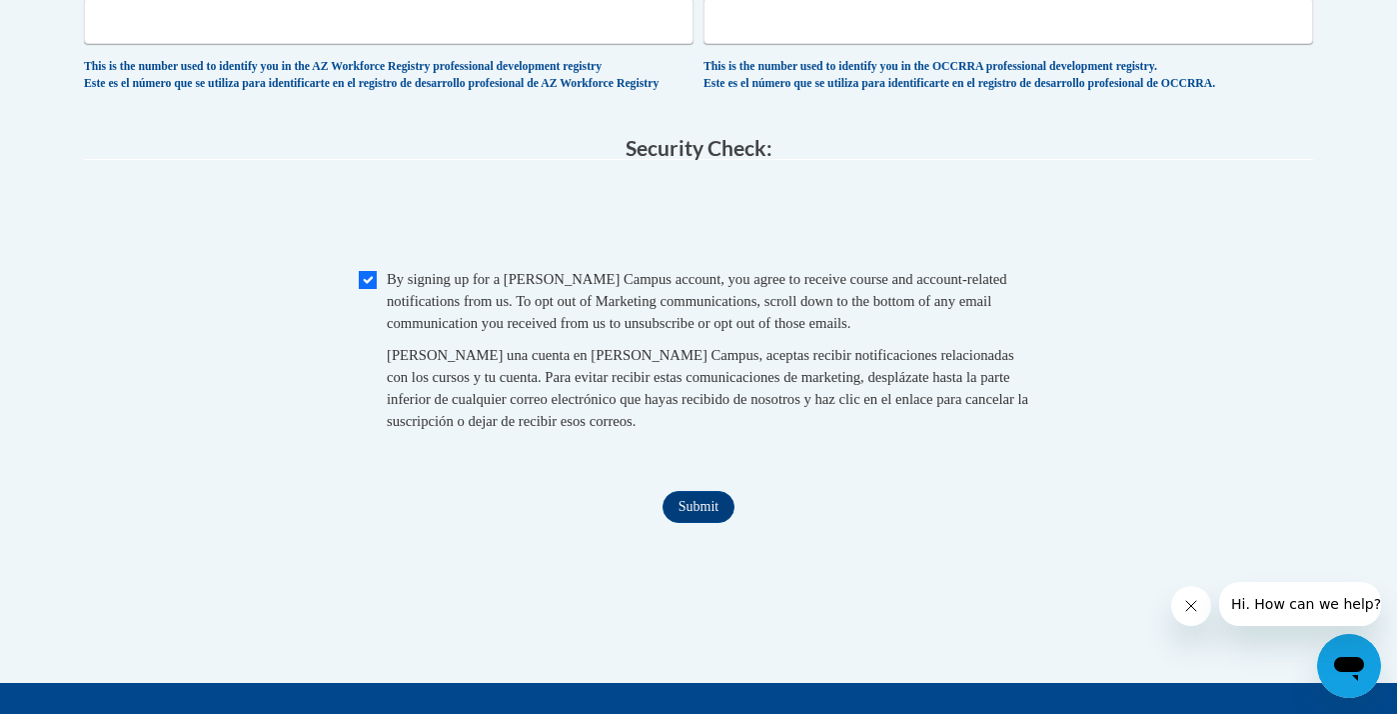
scroll to position [1944, 0]
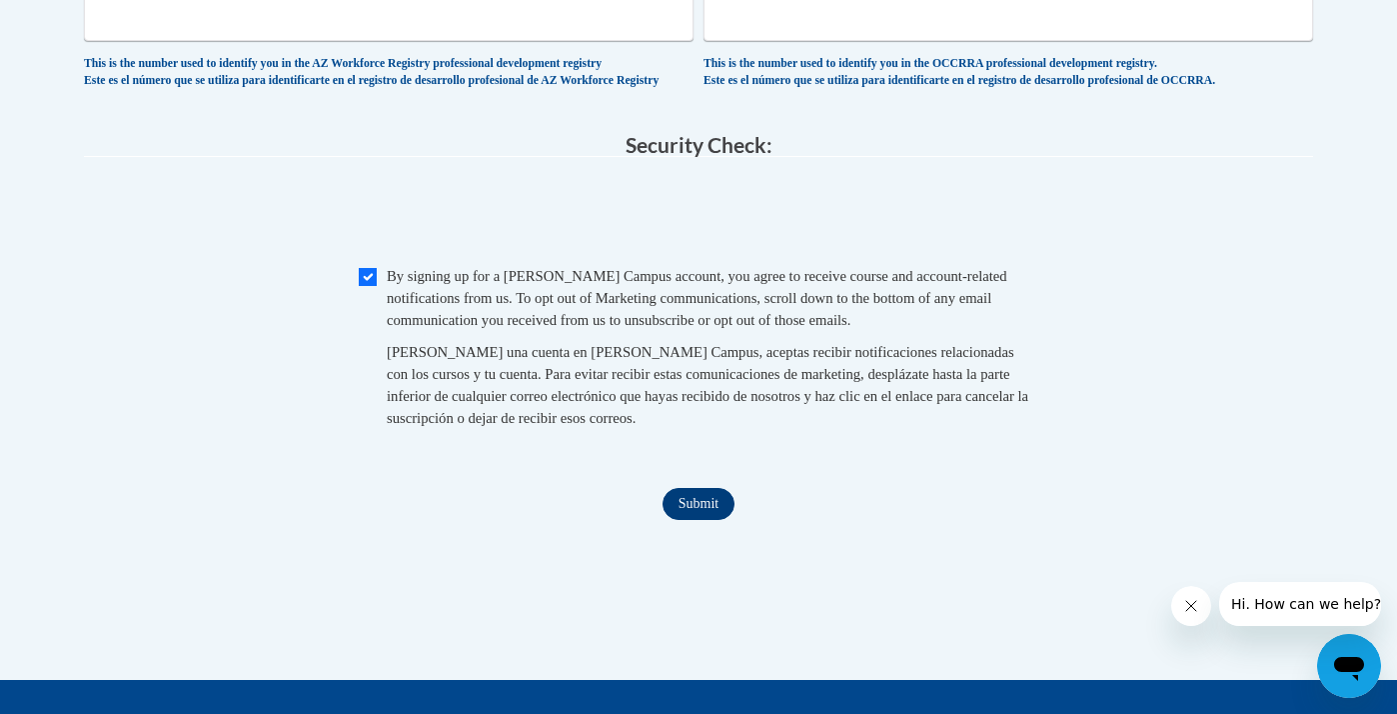
click at [679, 509] on input "Submit" at bounding box center [699, 504] width 72 height 32
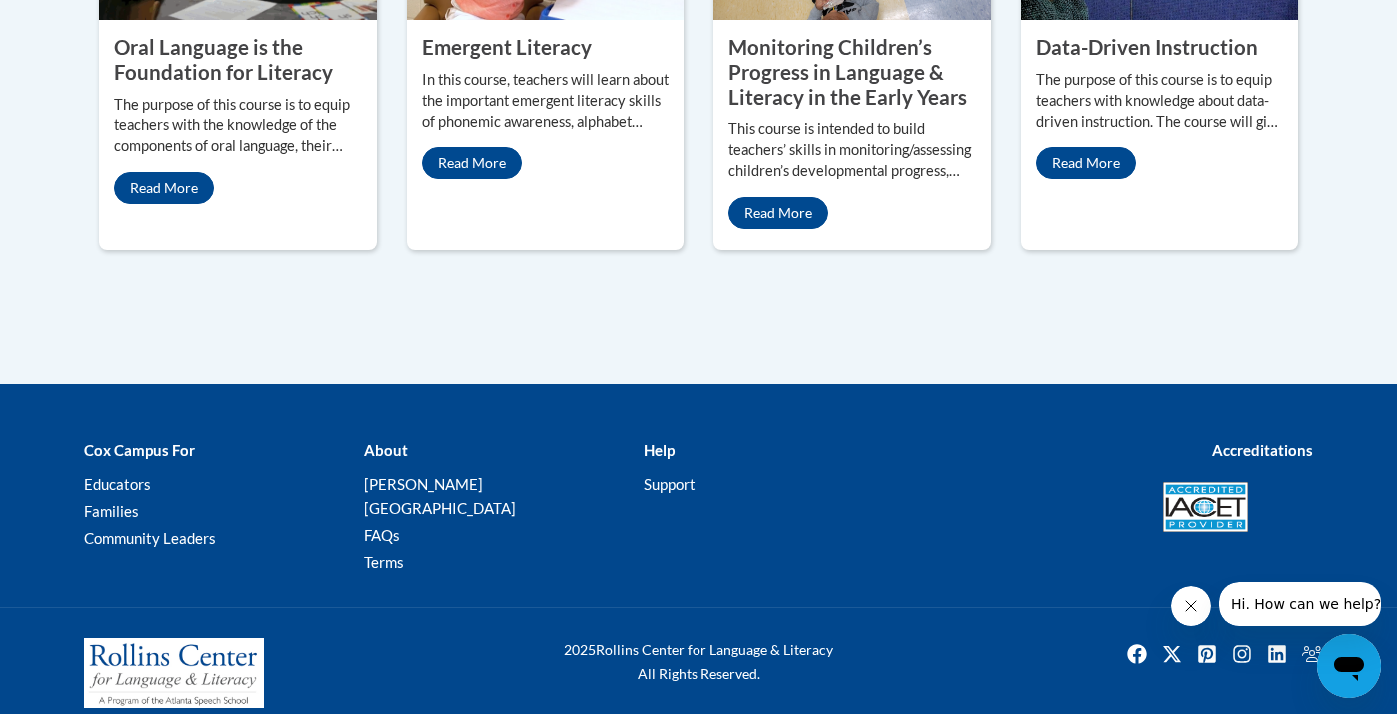
scroll to position [1878, 0]
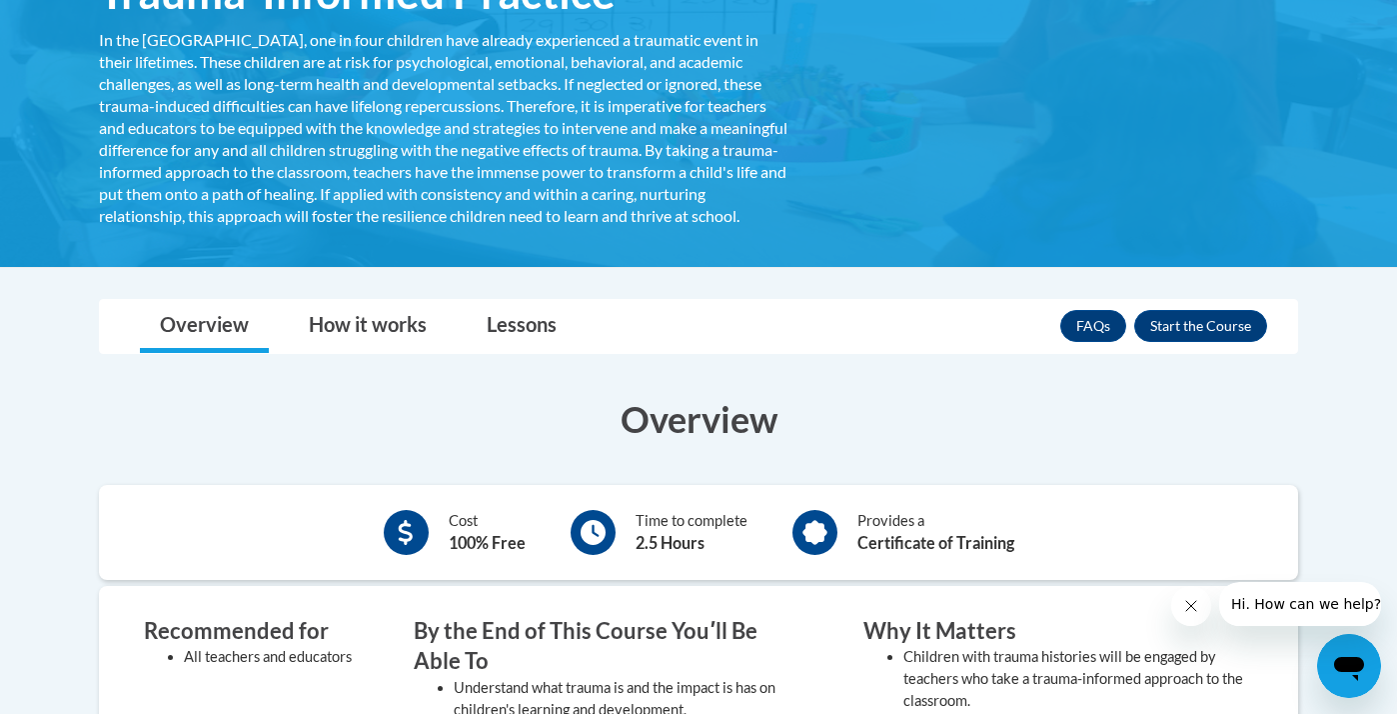
scroll to position [388, 0]
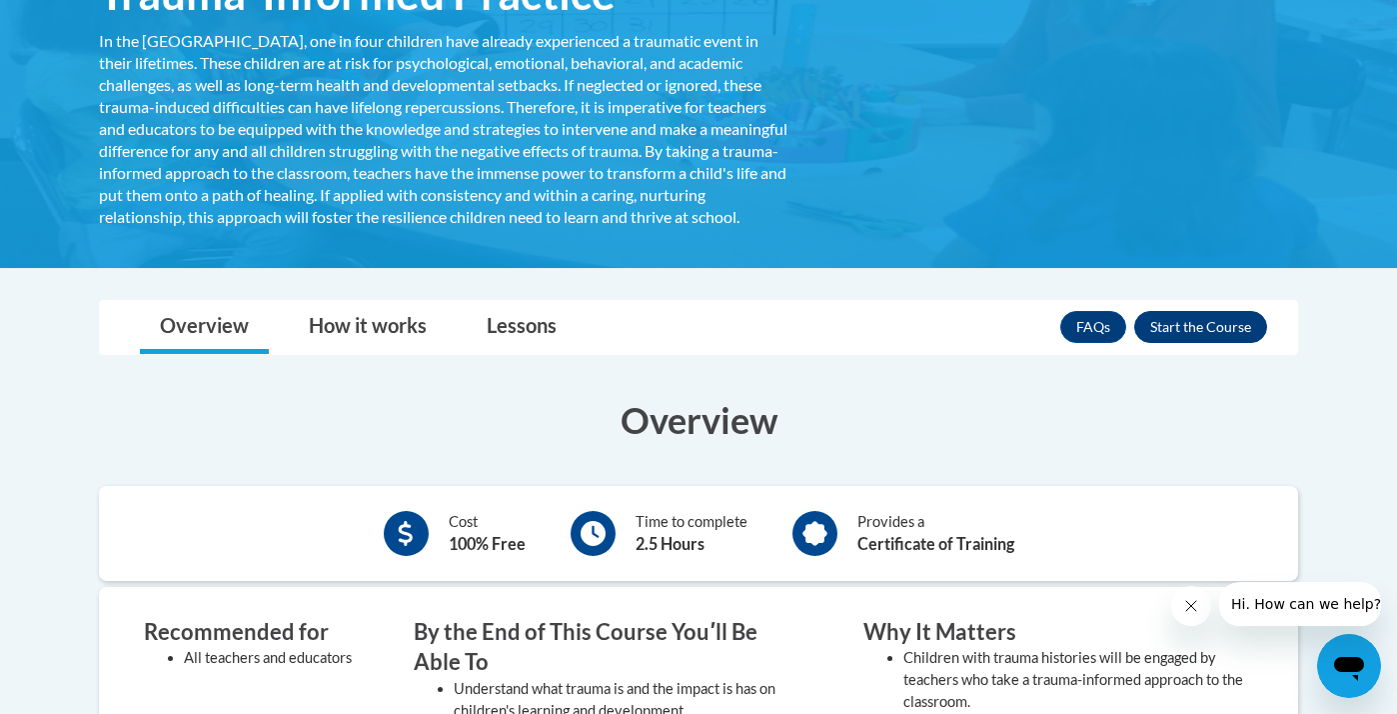
click at [1201, 342] on button "Enroll" at bounding box center [1200, 327] width 133 height 32
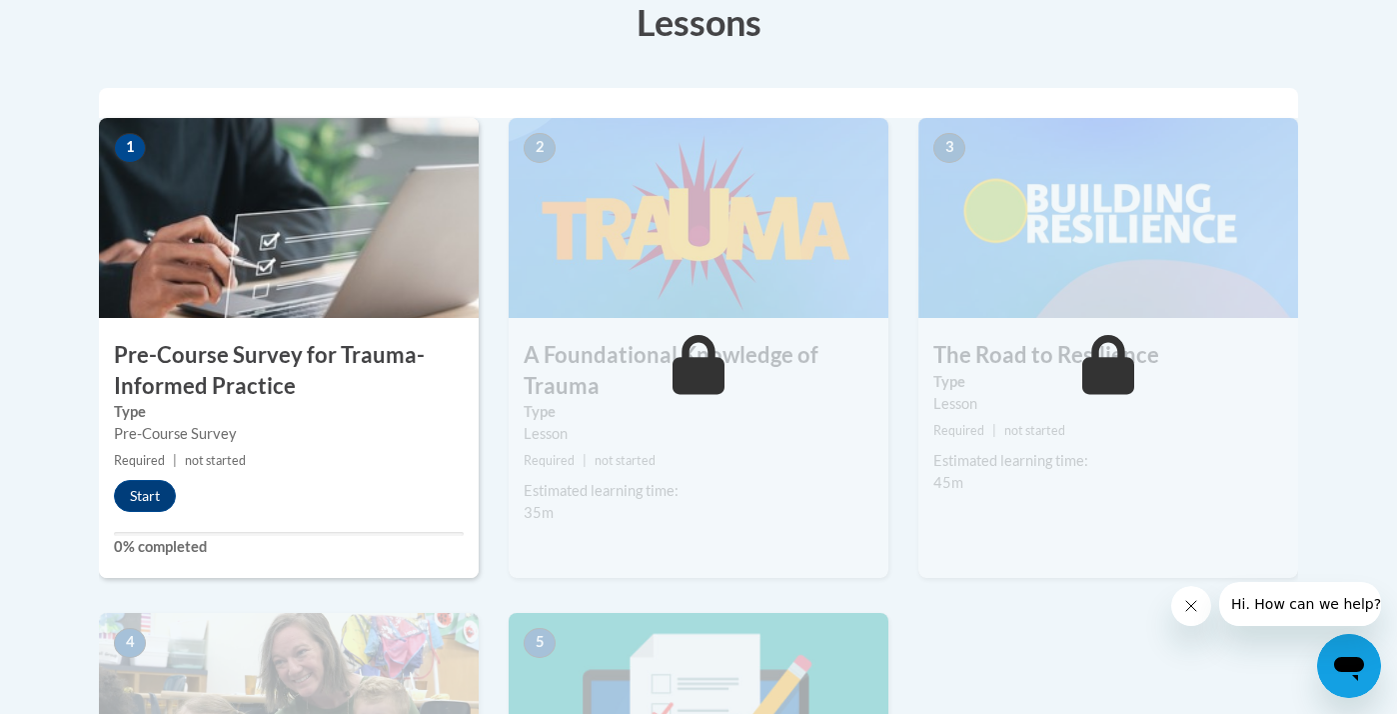
scroll to position [599, 0]
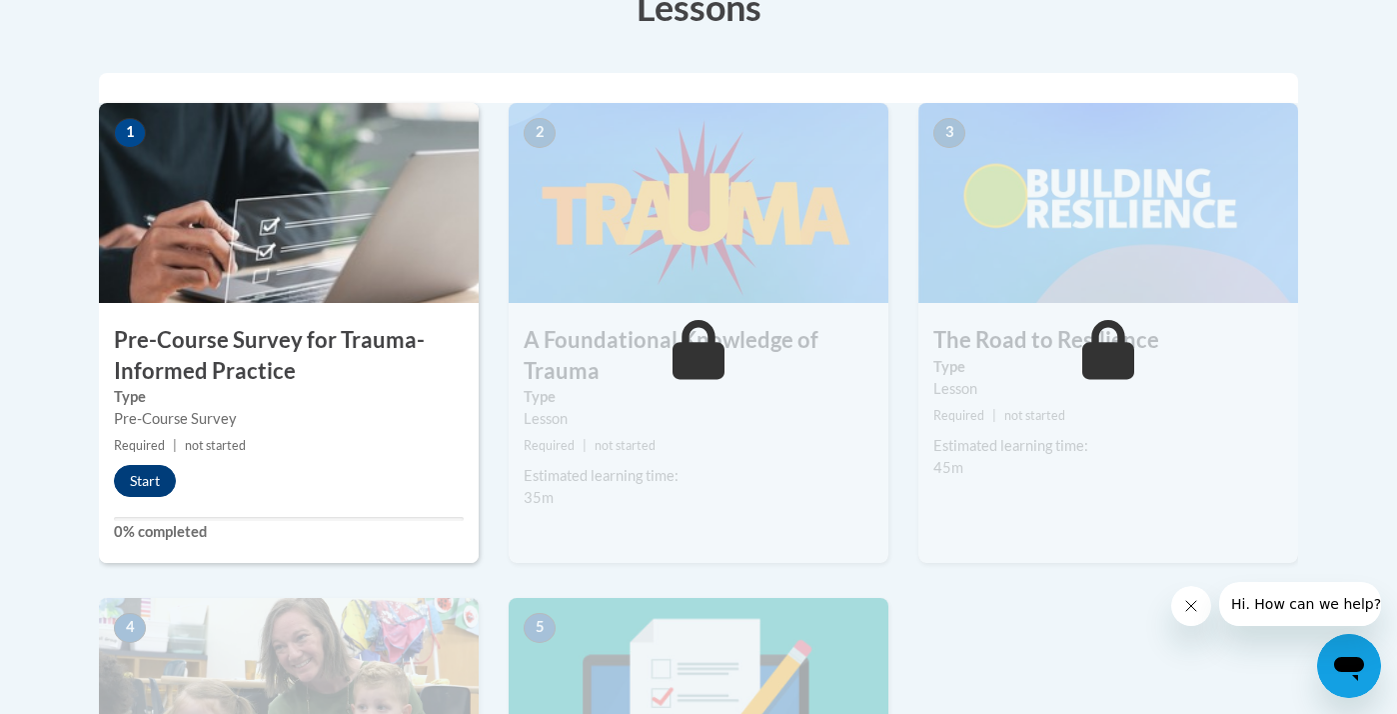
click at [139, 484] on button "Start" at bounding box center [145, 481] width 62 height 32
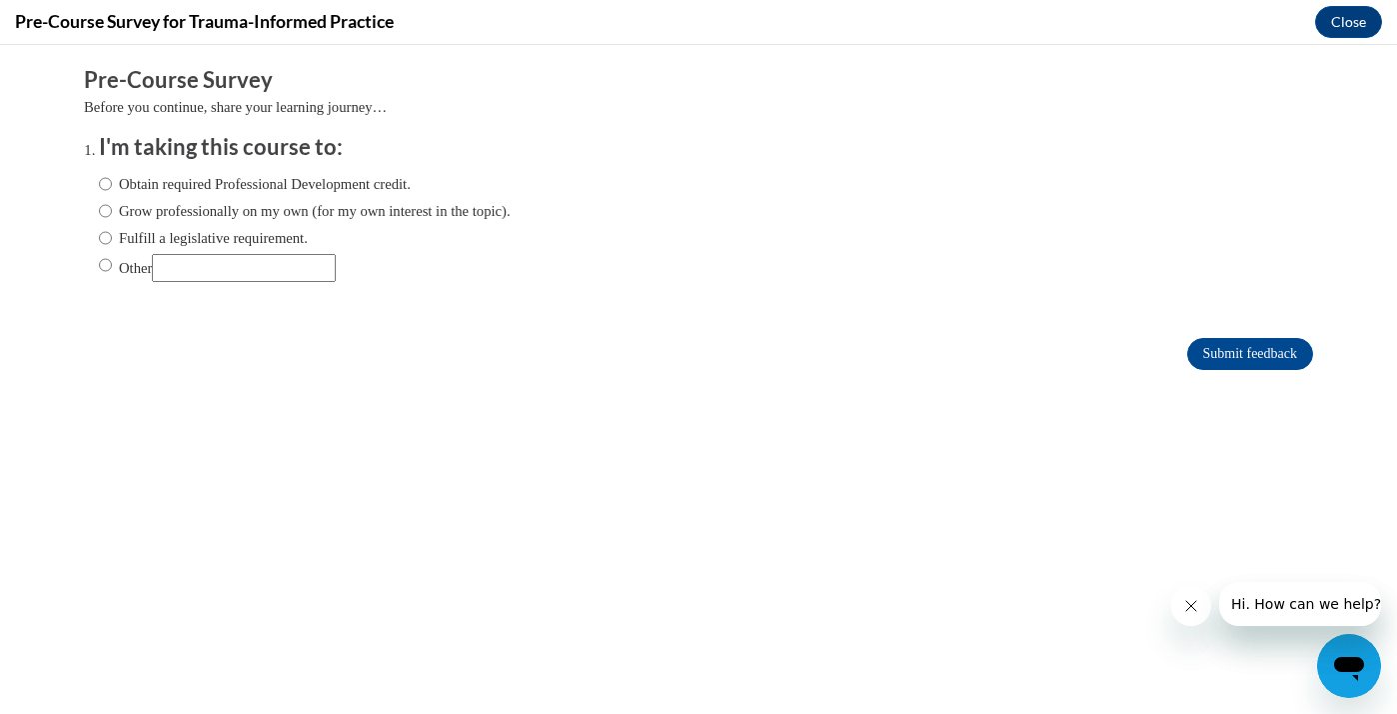
scroll to position [0, 0]
click at [210, 182] on label "Obtain required Professional Development credit." at bounding box center [255, 184] width 312 height 22
click at [112, 182] on input "Obtain required Professional Development credit." at bounding box center [105, 184] width 13 height 22
radio input "true"
click at [103, 261] on input "Other" at bounding box center [105, 265] width 13 height 22
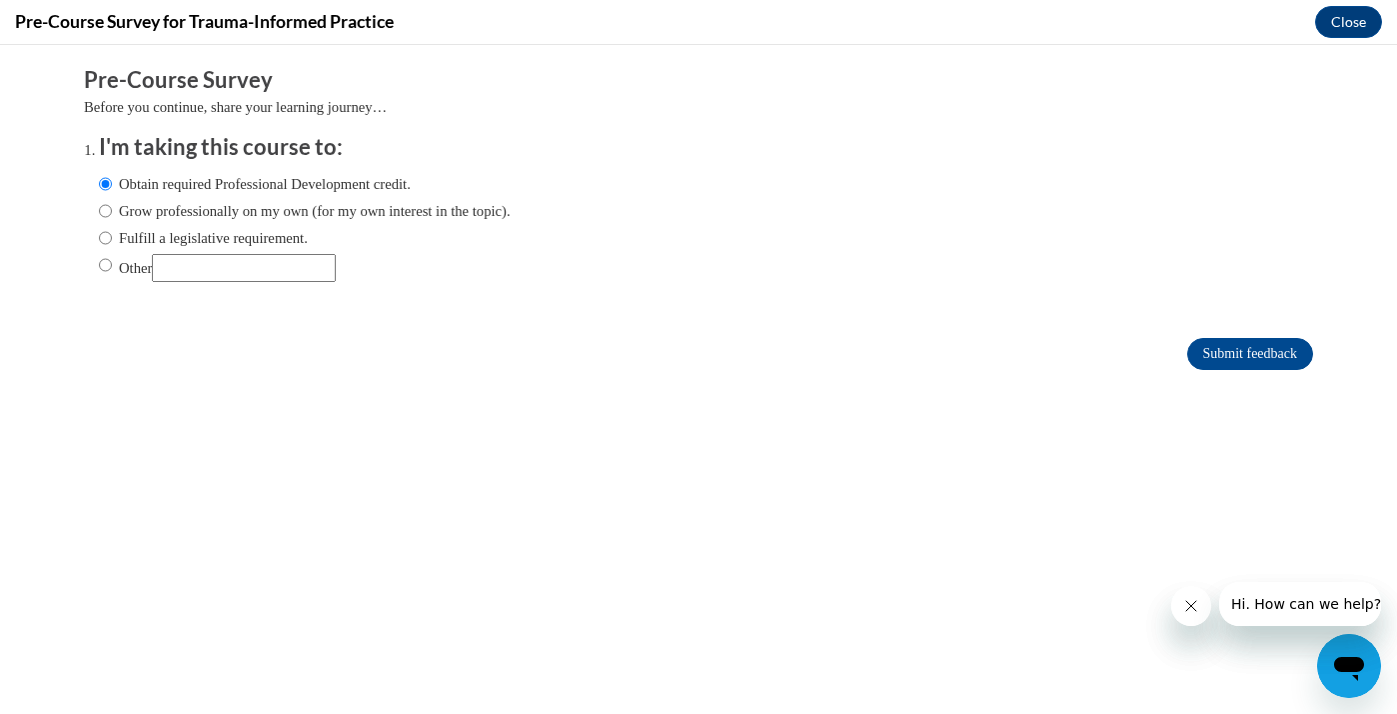
radio input "true"
click at [215, 267] on input "Other" at bounding box center [244, 268] width 184 height 28
type input "required for course"
click at [1274, 351] on input "Submit feedback" at bounding box center [1250, 354] width 126 height 32
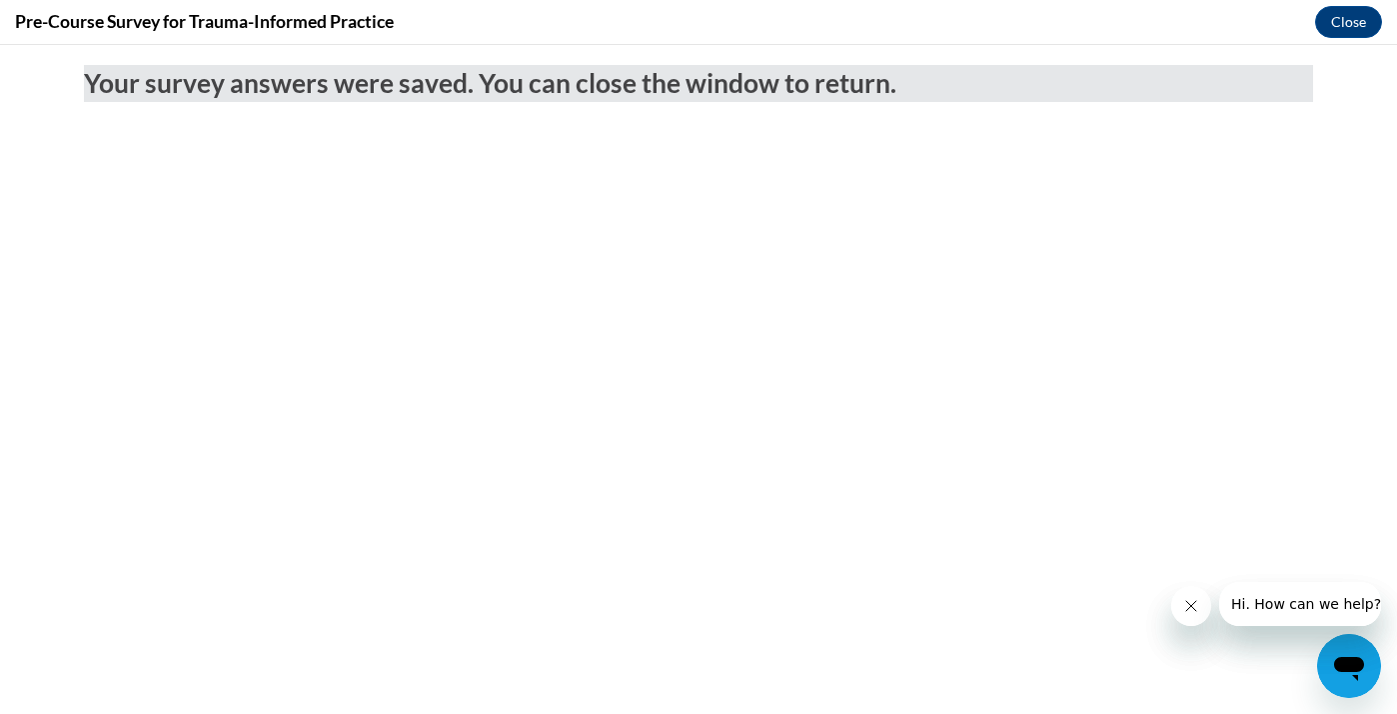
click at [1198, 608] on icon "Close message from company" at bounding box center [1191, 606] width 16 height 16
click at [1356, 30] on button "Close" at bounding box center [1348, 22] width 67 height 32
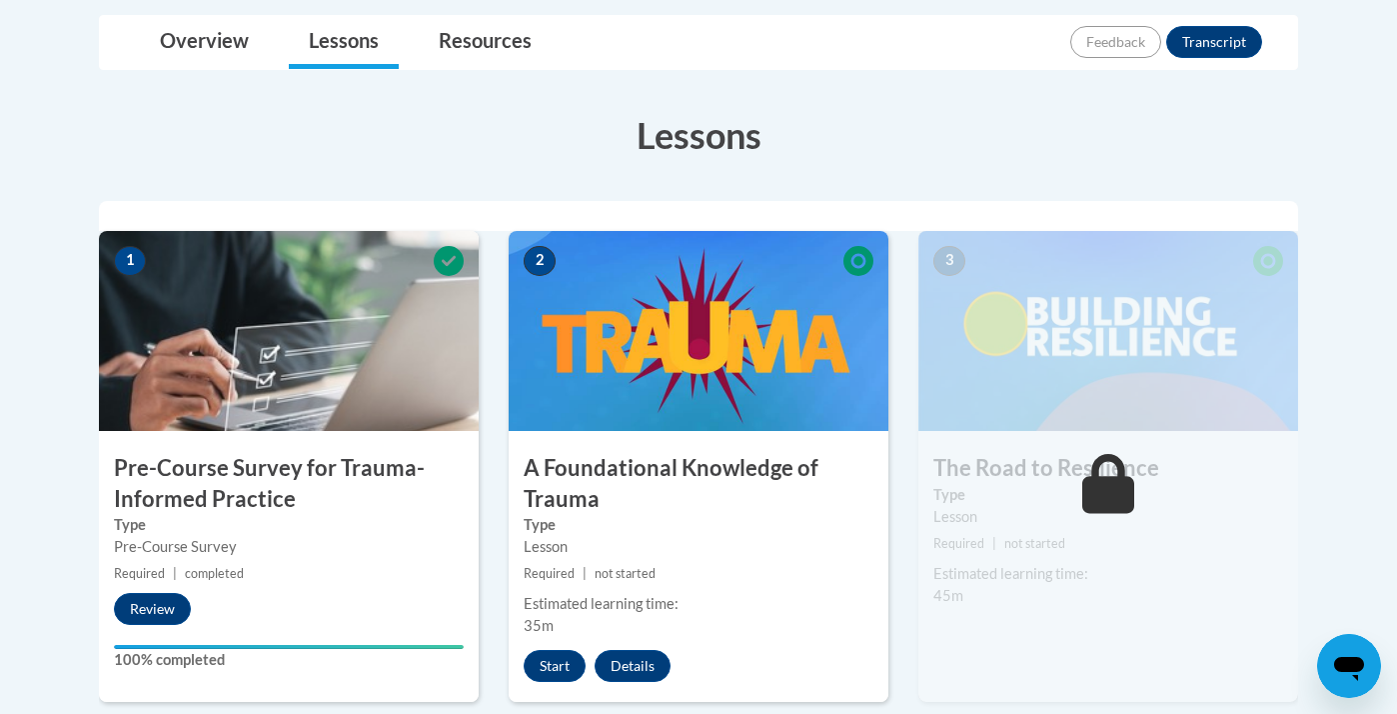
scroll to position [486, 0]
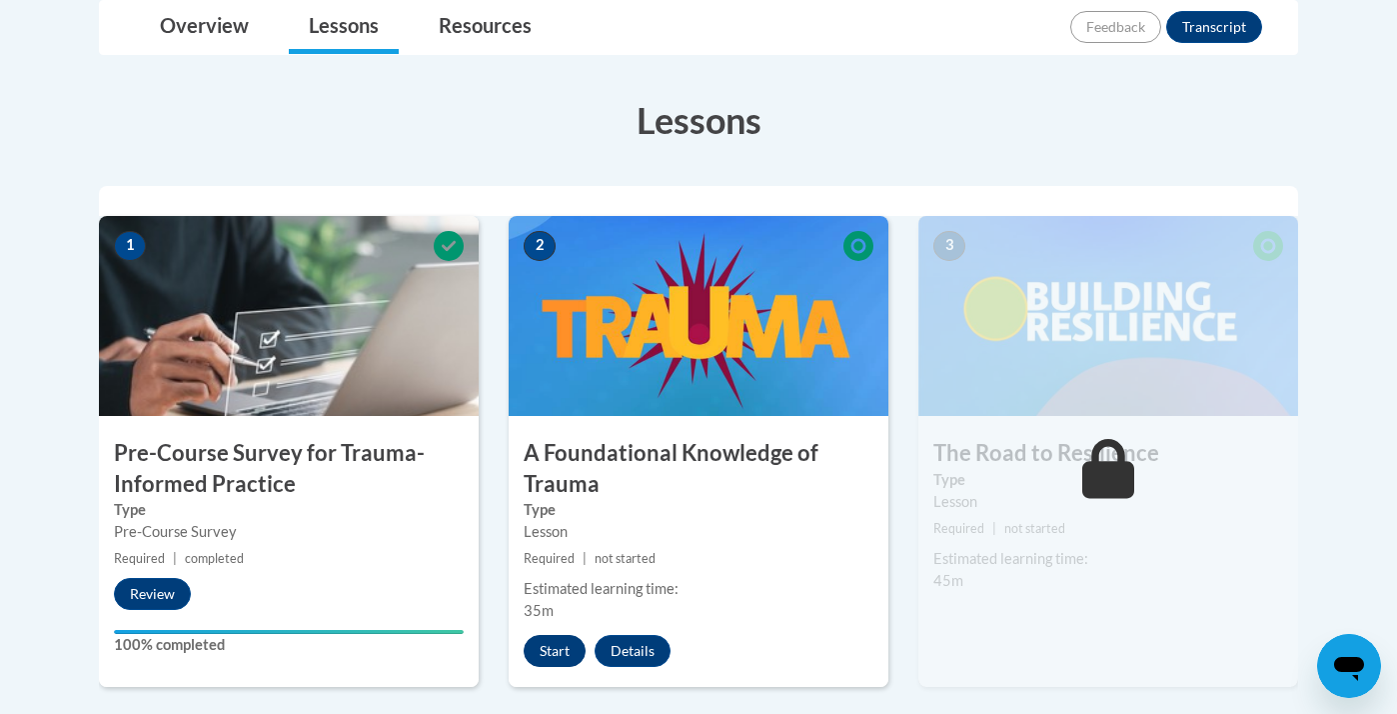
click at [551, 644] on button "Start" at bounding box center [555, 651] width 62 height 32
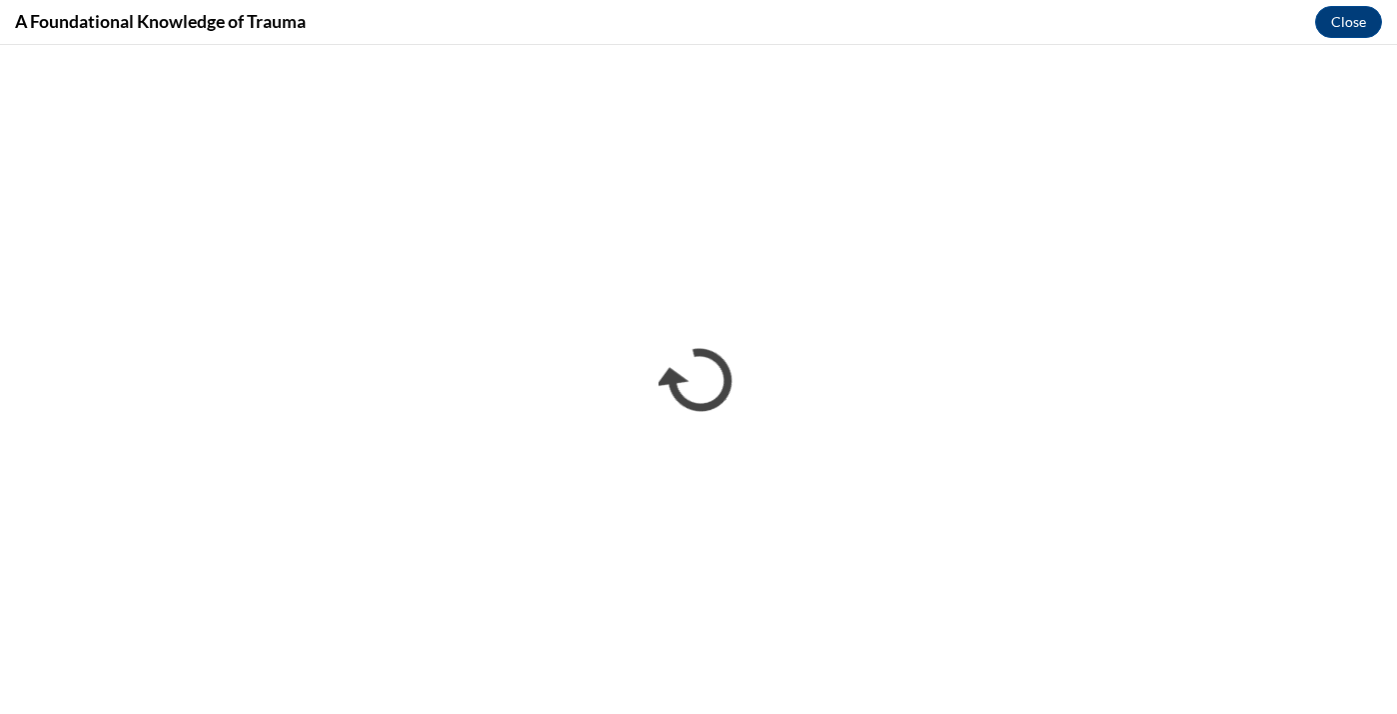
scroll to position [0, 0]
